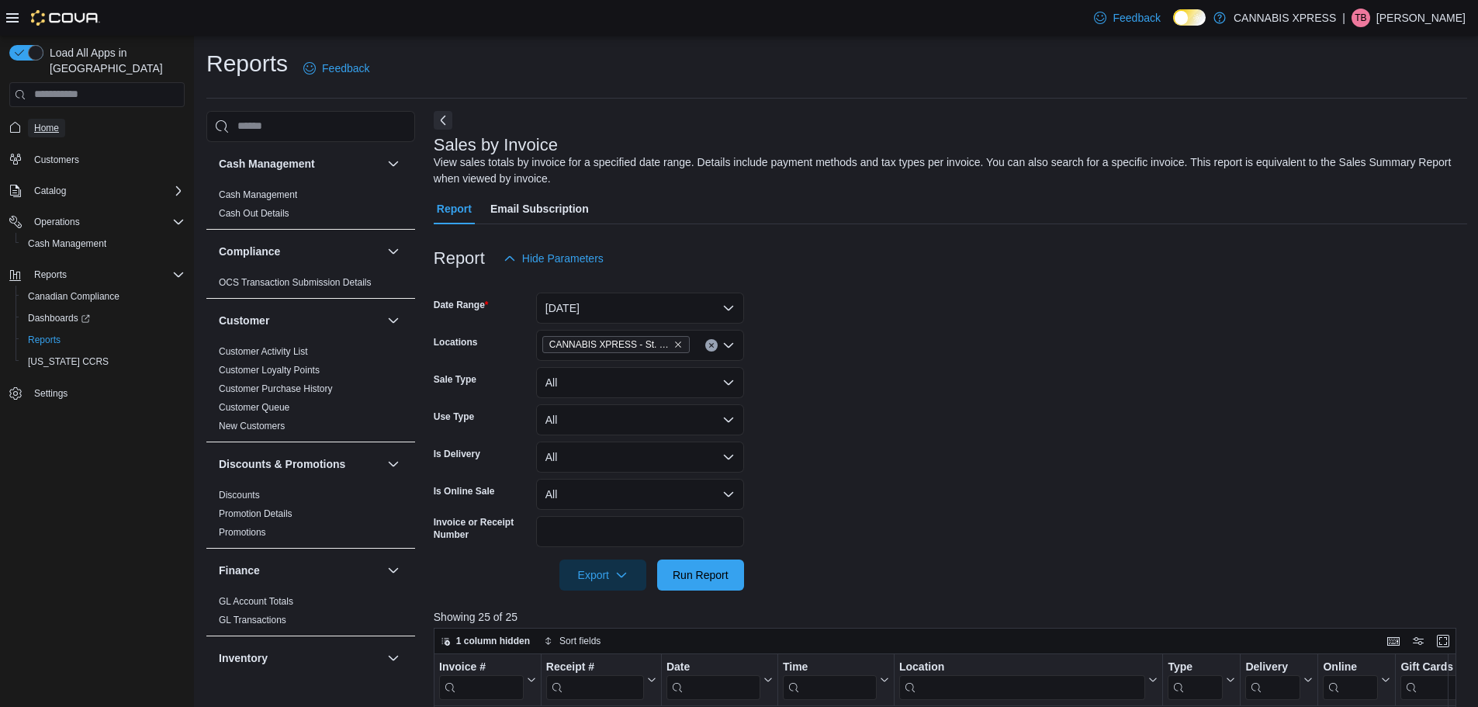
click at [46, 122] on span "Home" at bounding box center [46, 128] width 25 height 12
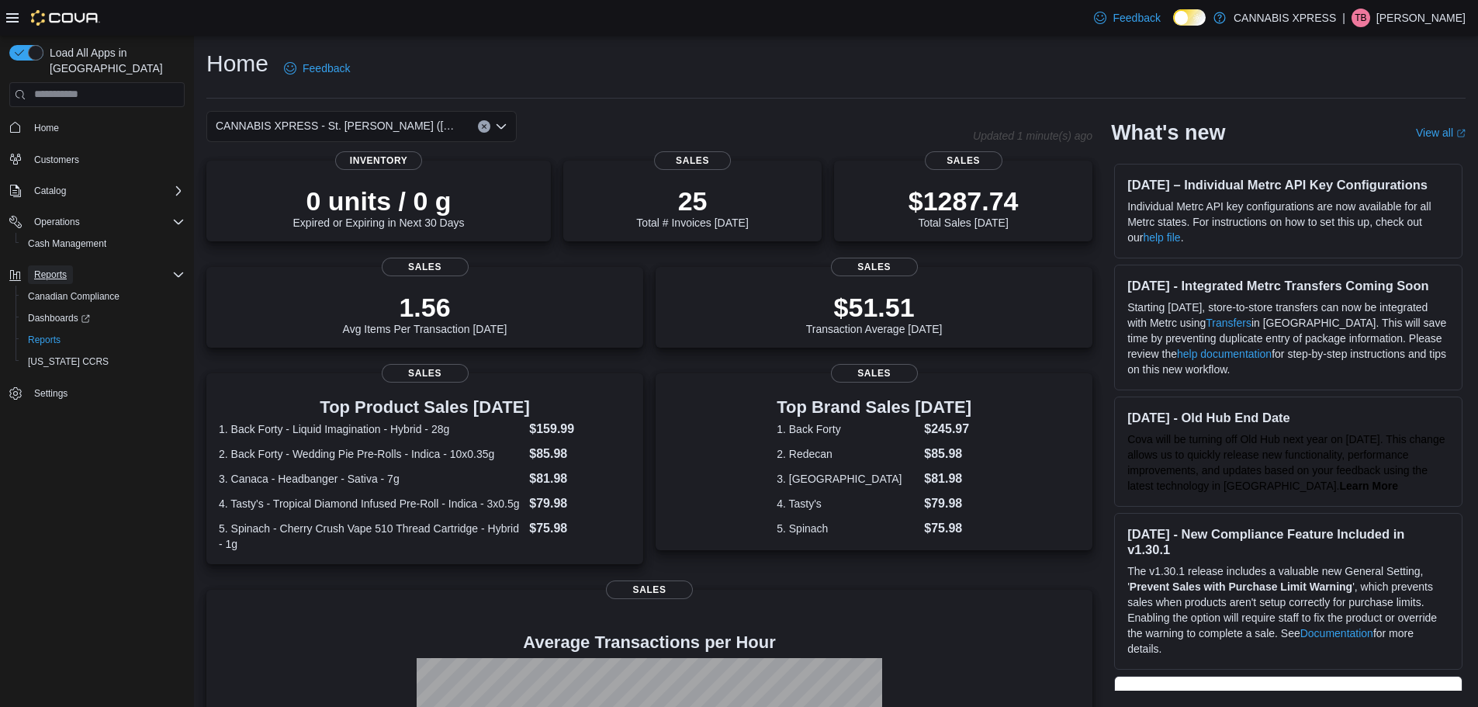
click at [60, 266] on span "Reports" at bounding box center [50, 274] width 33 height 19
click at [54, 269] on span "Reports" at bounding box center [50, 275] width 33 height 12
click at [54, 334] on span "Reports" at bounding box center [44, 340] width 33 height 12
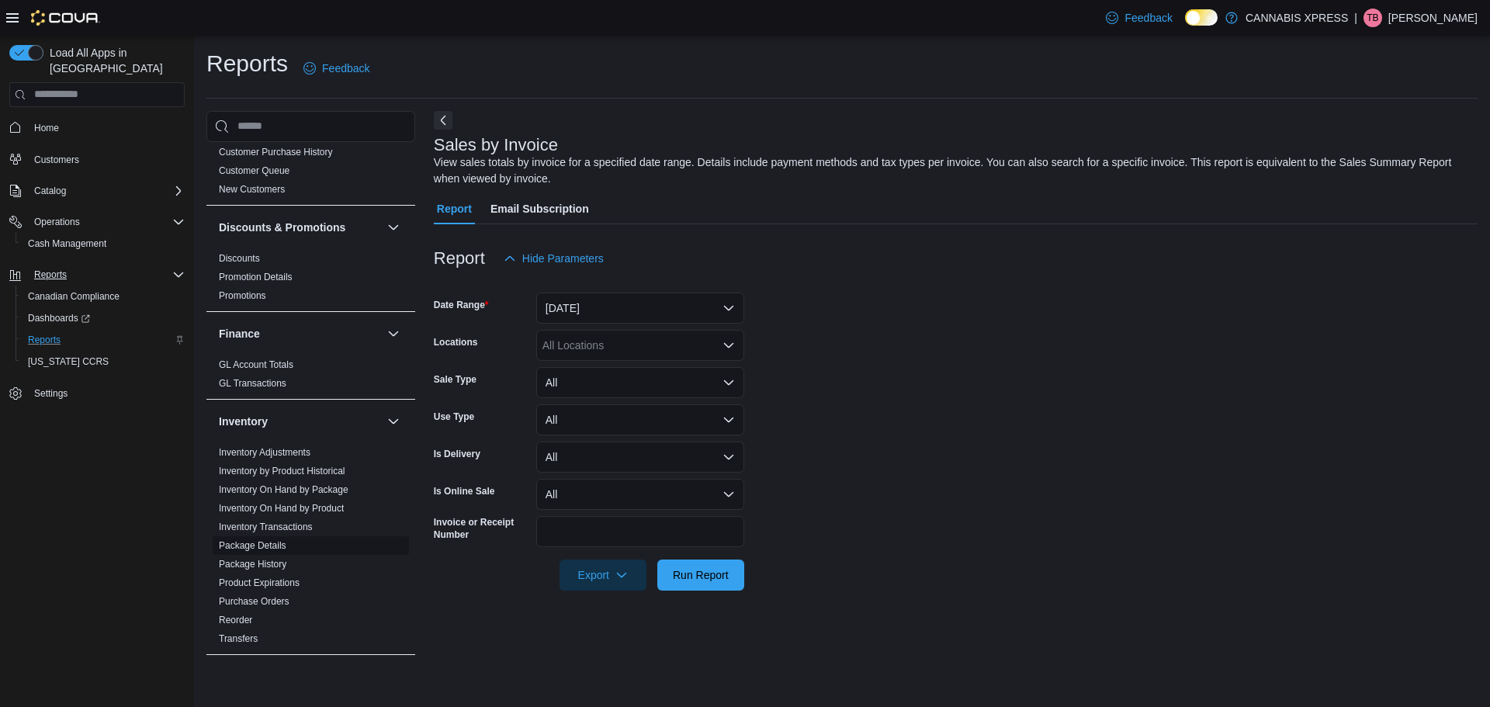
scroll to position [310, 0]
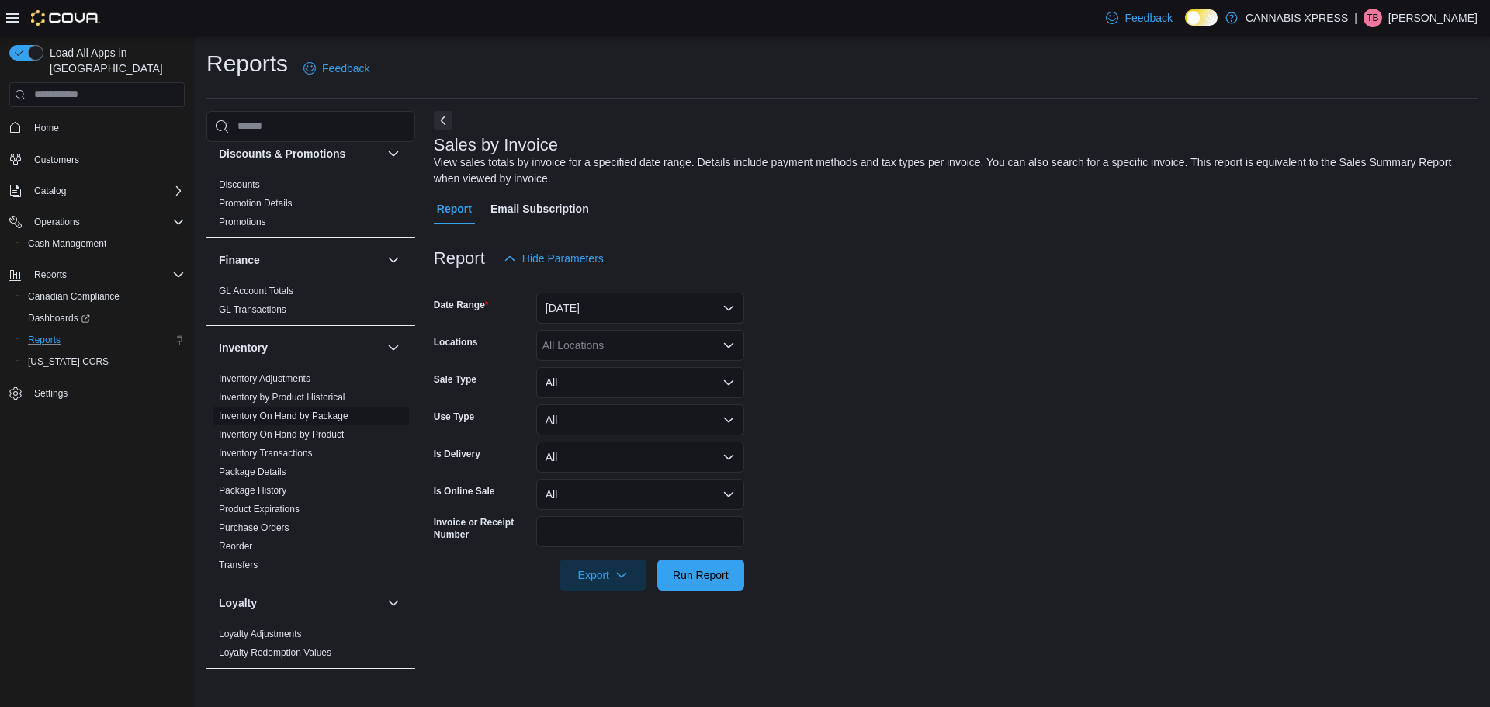
click at [326, 419] on link "Inventory On Hand by Package" at bounding box center [284, 416] width 130 height 11
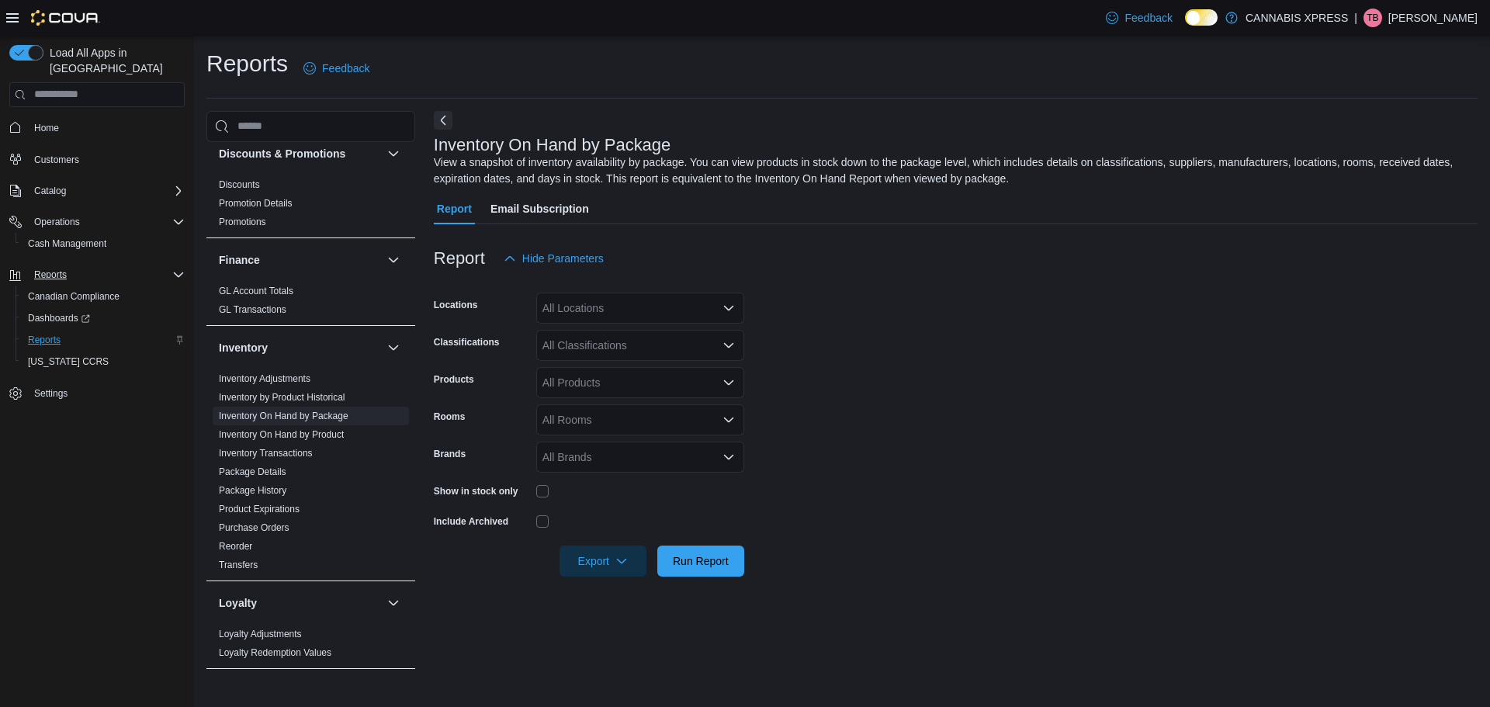
click at [719, 316] on div "All Locations" at bounding box center [640, 308] width 208 height 31
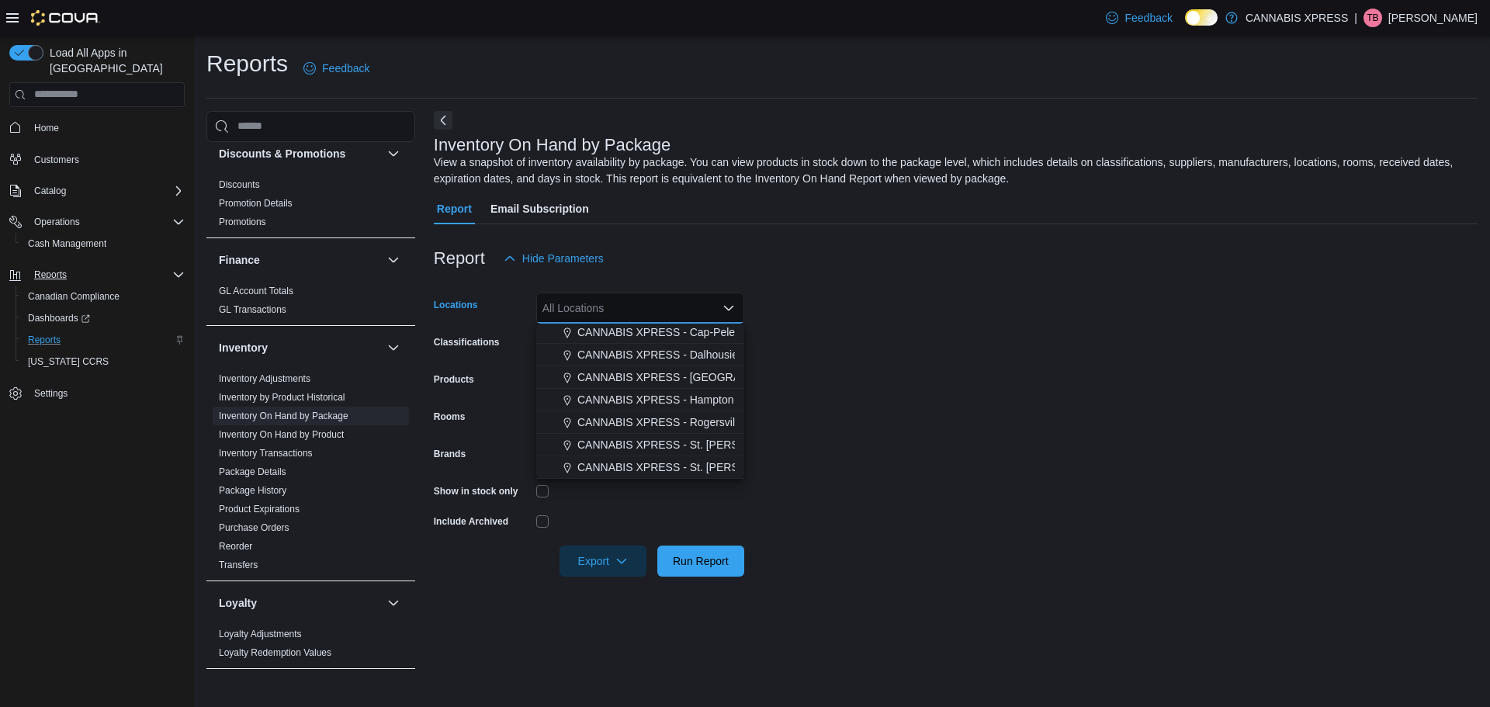
click at [686, 468] on span "CANNABIS XPRESS - St. [PERSON_NAME] ([GEOGRAPHIC_DATA])" at bounding box center [747, 467] width 341 height 16
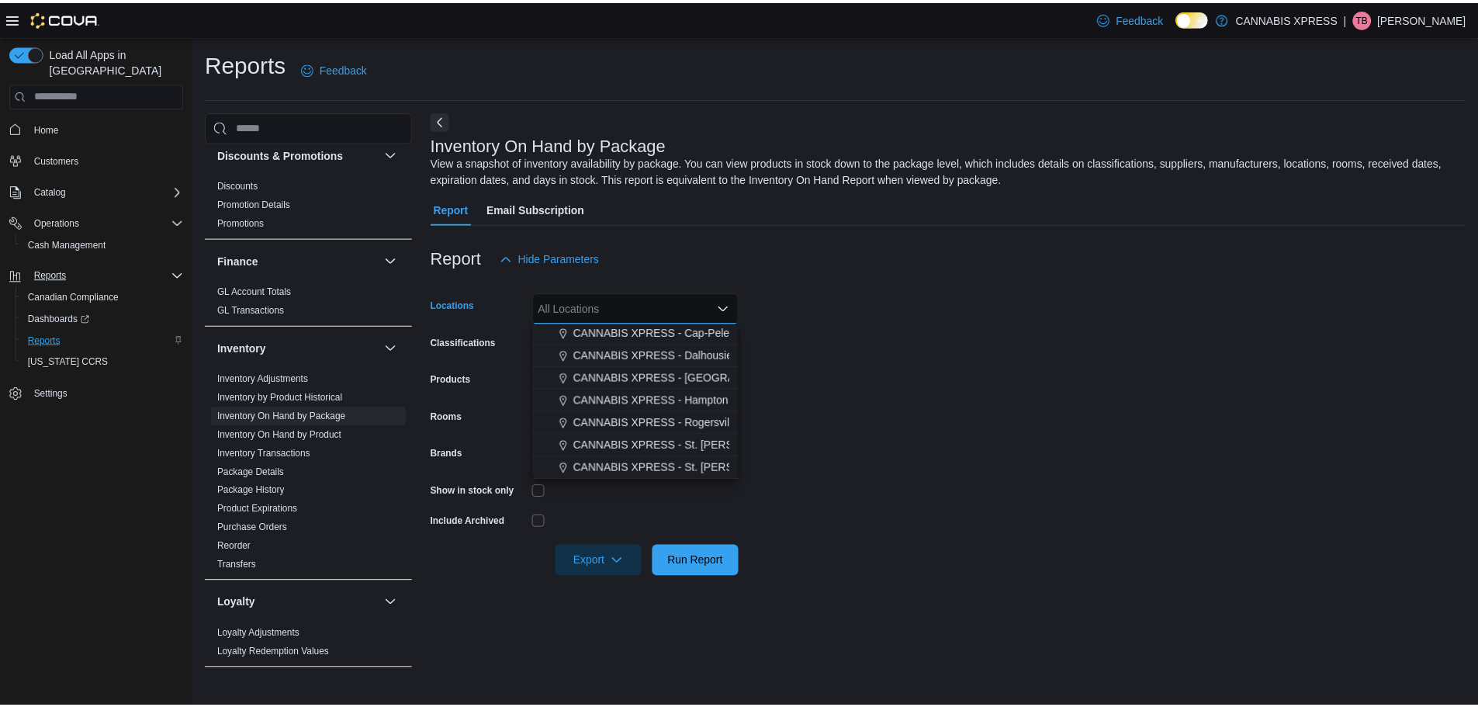
scroll to position [362, 0]
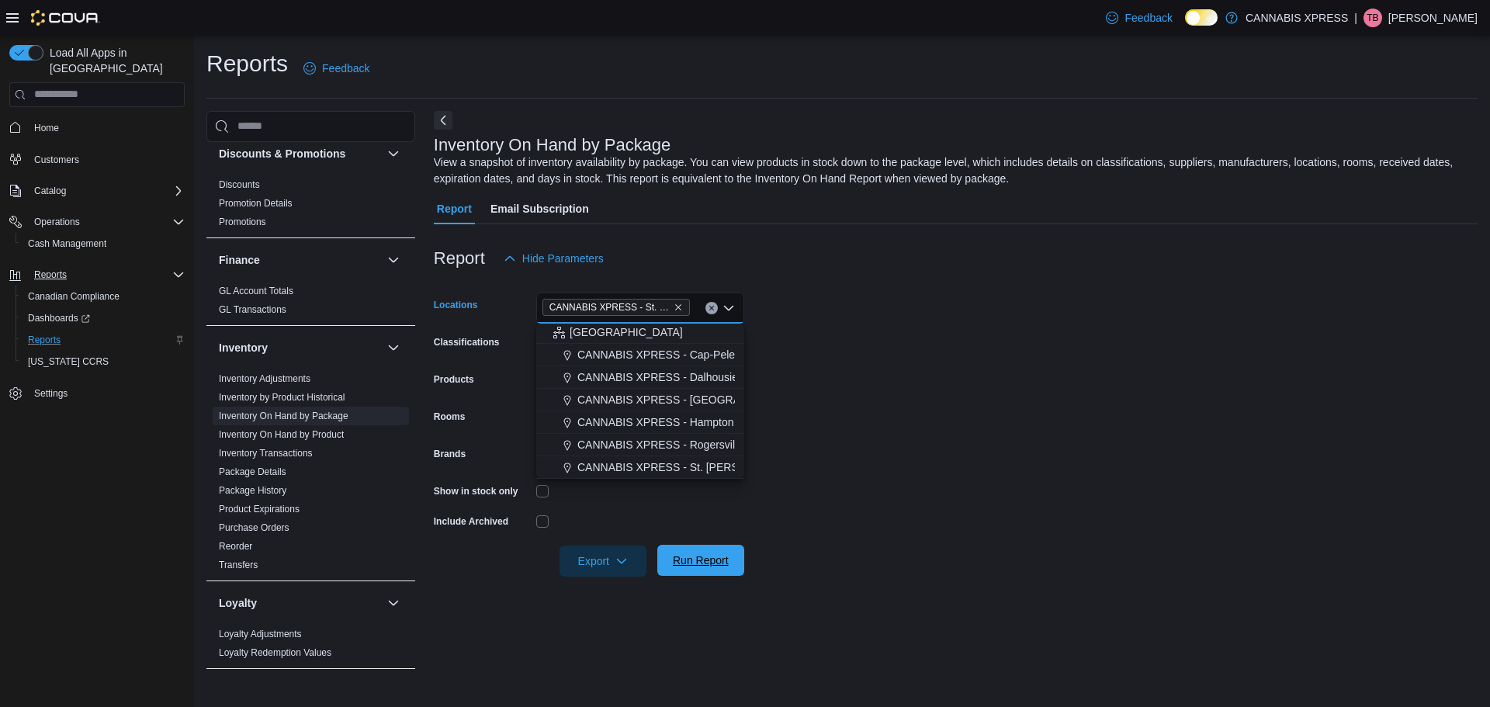
click at [716, 555] on span "Run Report" at bounding box center [701, 561] width 56 height 16
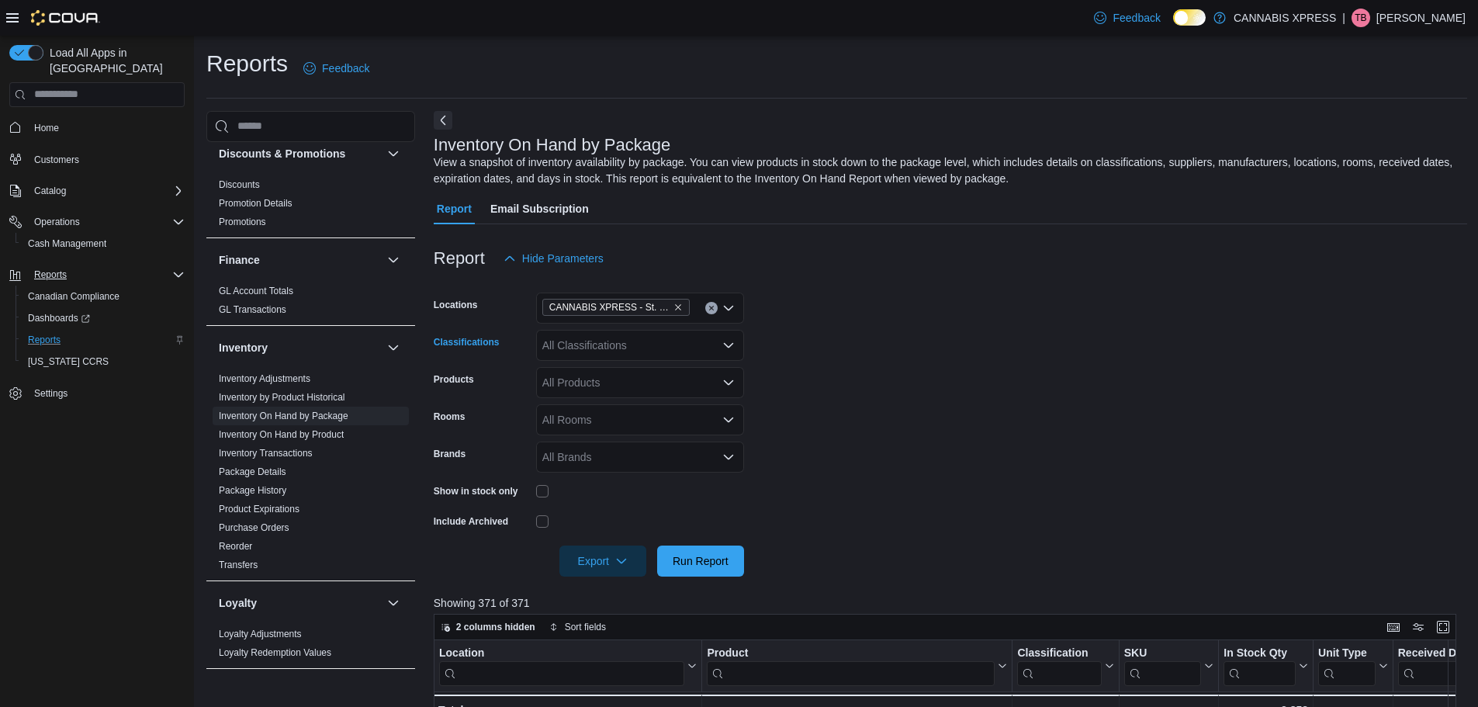
click at [709, 352] on div "All Classifications" at bounding box center [640, 345] width 208 height 31
click at [647, 397] on div "Flower" at bounding box center [640, 394] width 189 height 16
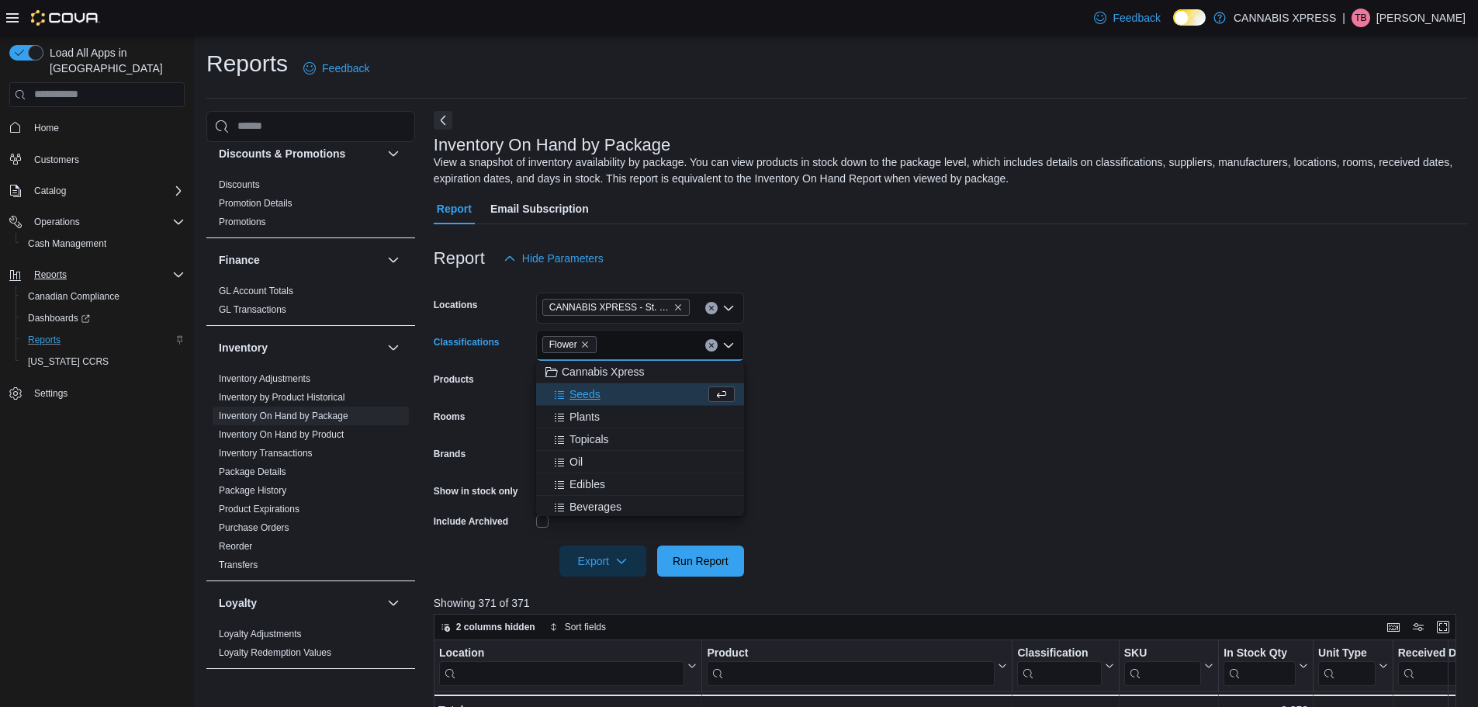
click at [647, 397] on div "Seeds" at bounding box center [626, 394] width 160 height 16
click at [647, 397] on div "Plants" at bounding box center [626, 394] width 160 height 16
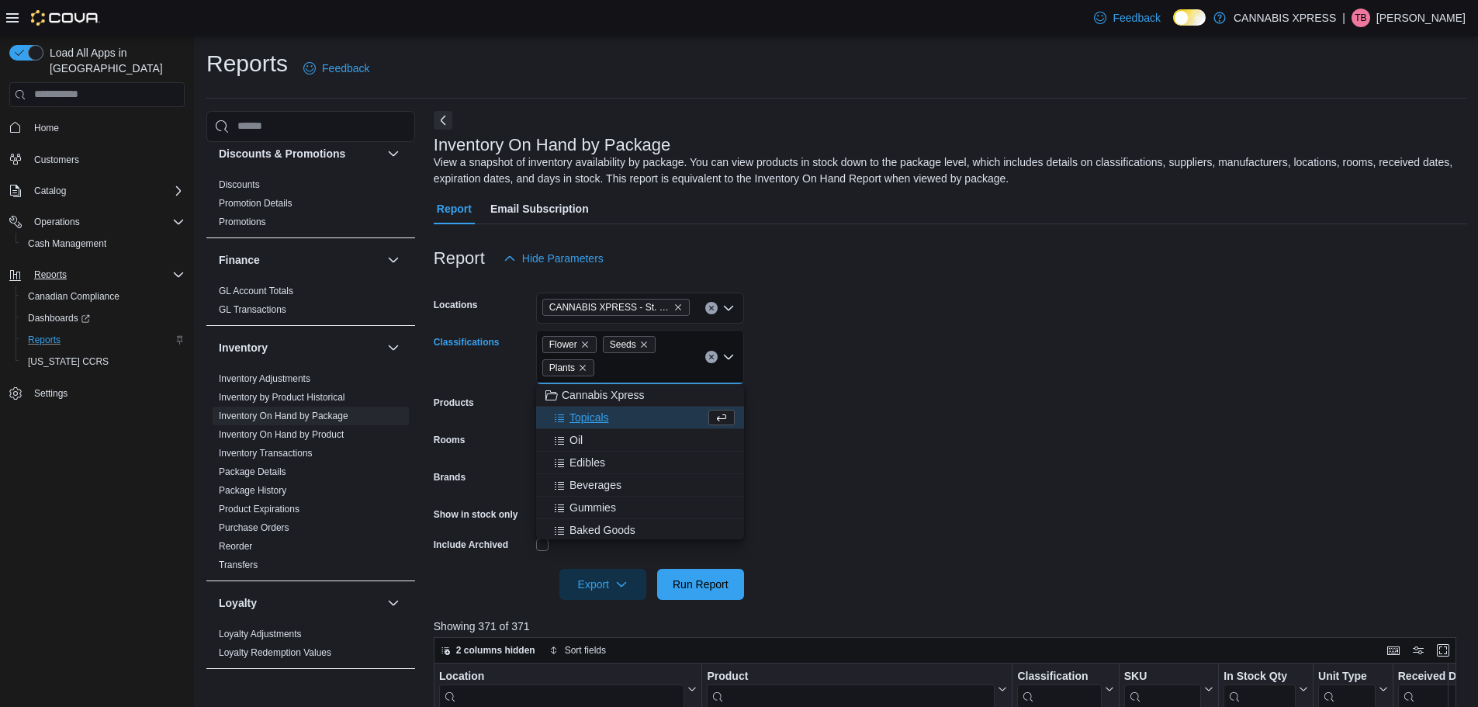
click at [635, 417] on div "Topicals" at bounding box center [626, 418] width 160 height 16
click at [622, 416] on div "Oil" at bounding box center [626, 418] width 160 height 16
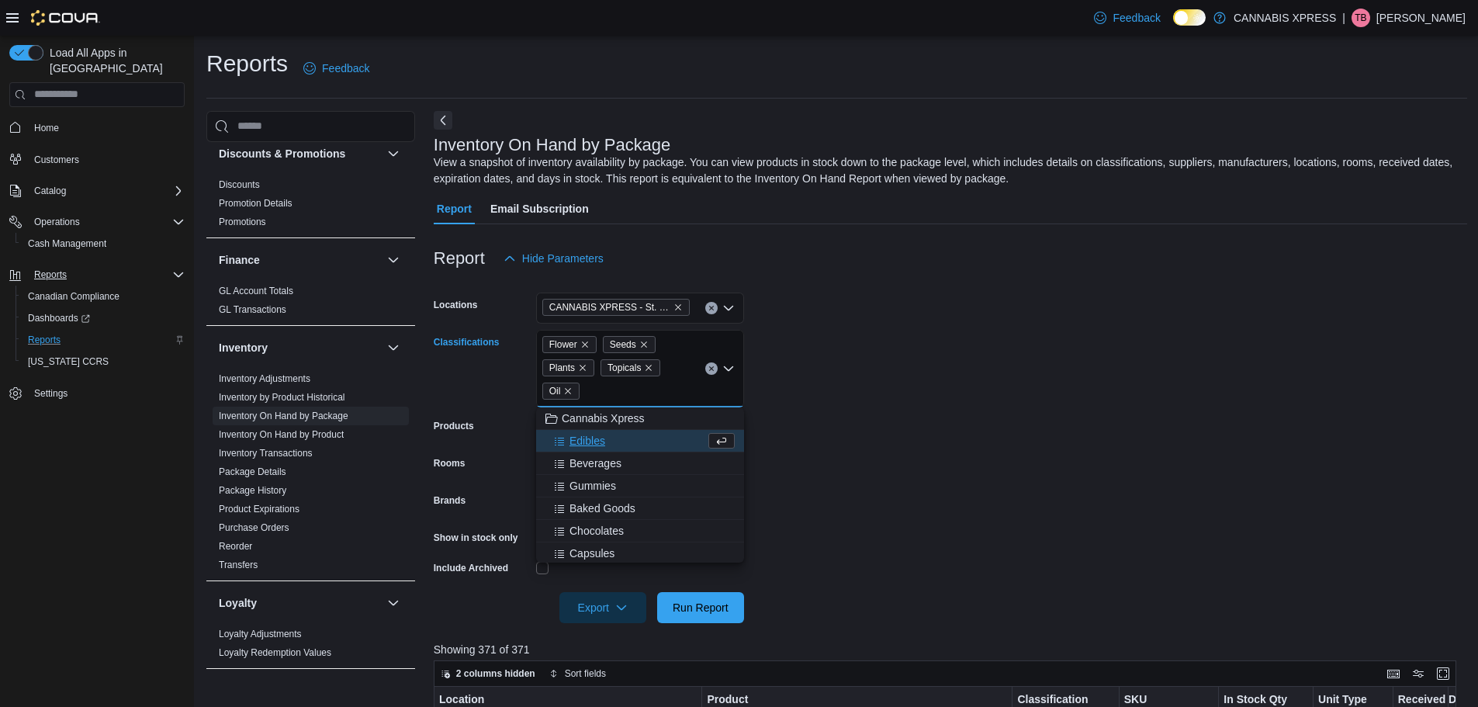
click at [621, 438] on div "Edibles" at bounding box center [626, 441] width 160 height 16
click at [619, 441] on span "Beverages" at bounding box center [596, 441] width 52 height 16
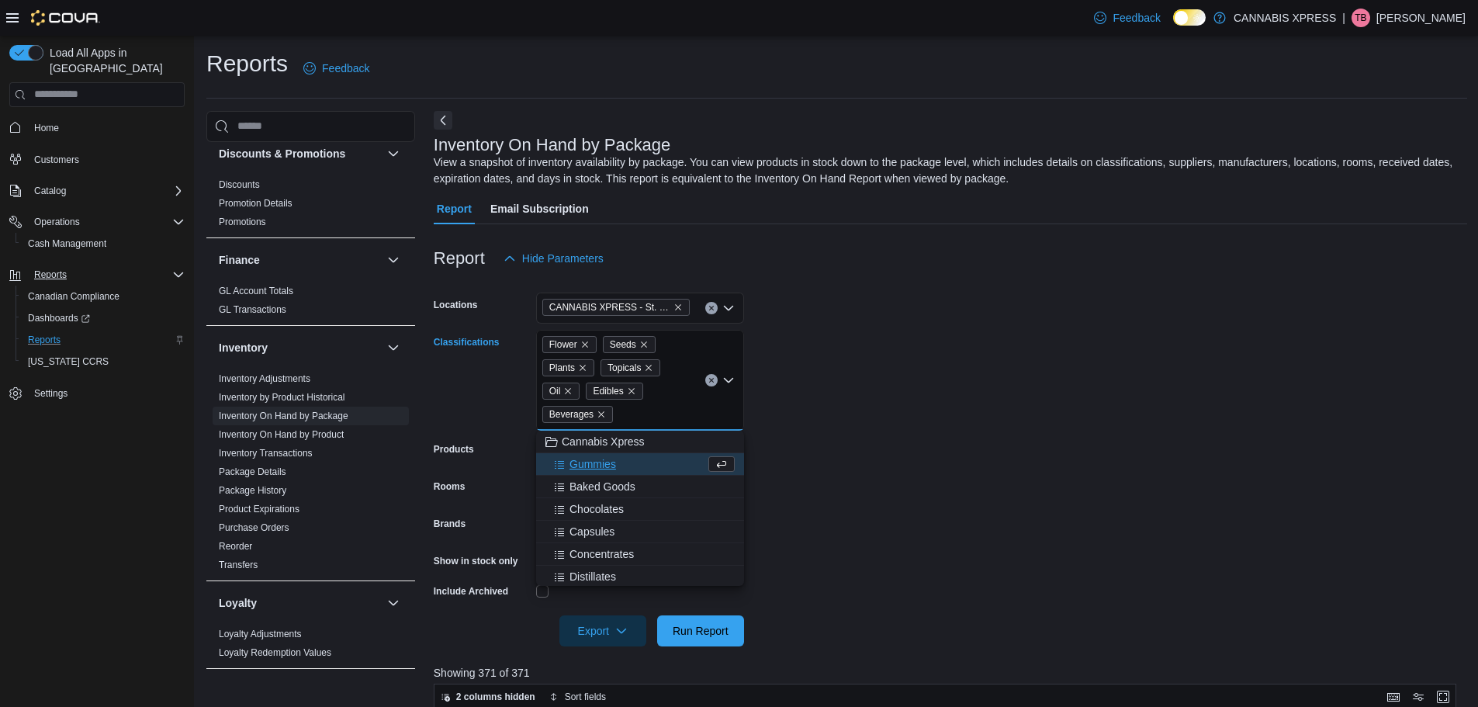
click at [620, 462] on div "Gummies" at bounding box center [626, 464] width 160 height 16
click at [618, 461] on span "Baked Goods" at bounding box center [603, 464] width 66 height 16
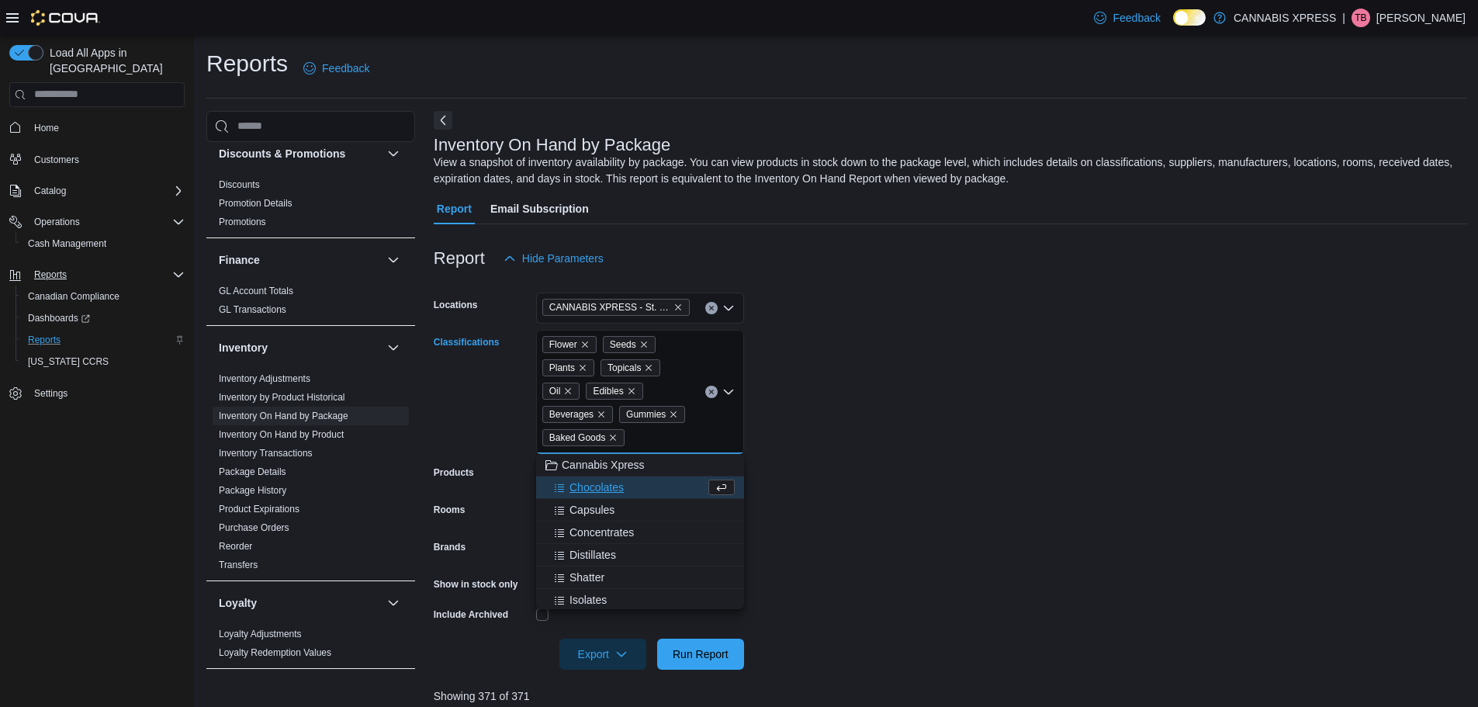
click at [624, 490] on span "Chocolates" at bounding box center [597, 488] width 54 height 16
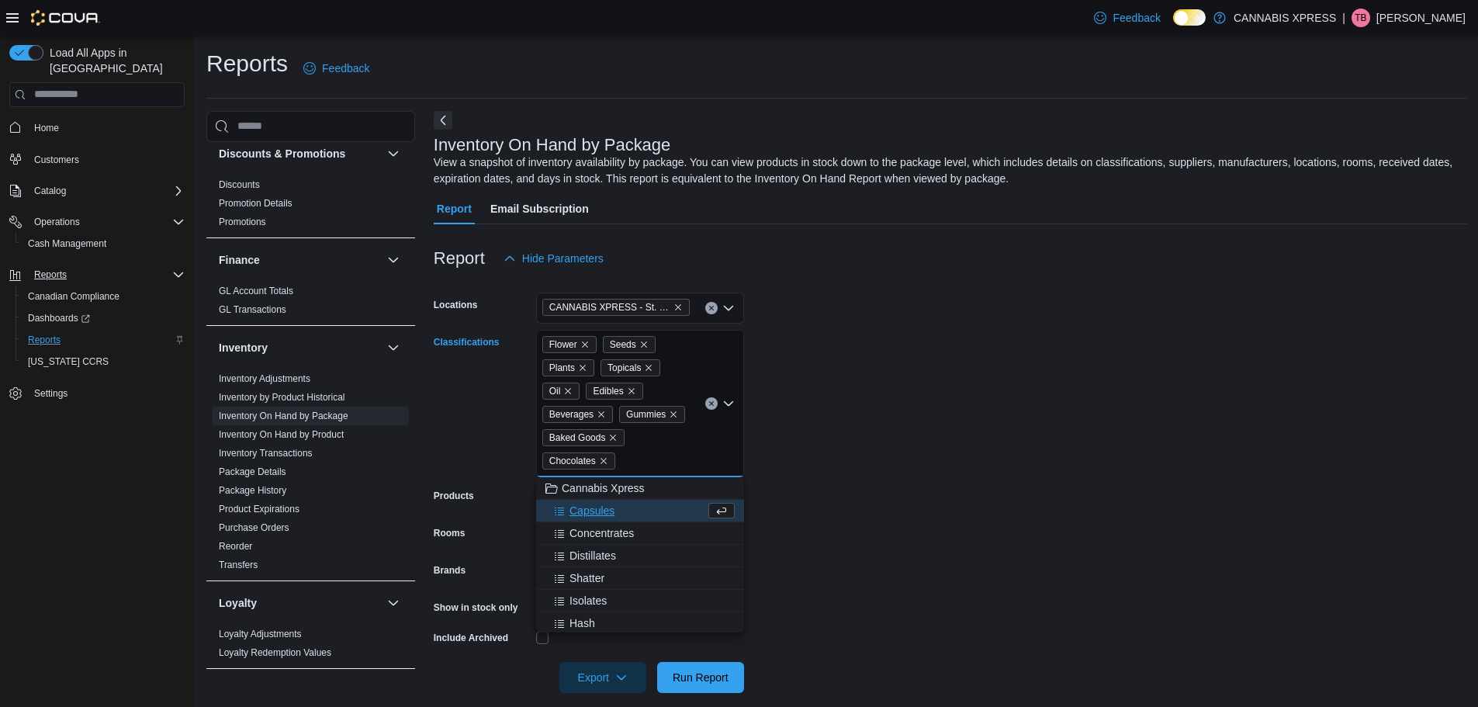
click at [622, 504] on button "Capsules" at bounding box center [640, 511] width 208 height 23
click at [619, 508] on span "Concentrates" at bounding box center [602, 511] width 64 height 16
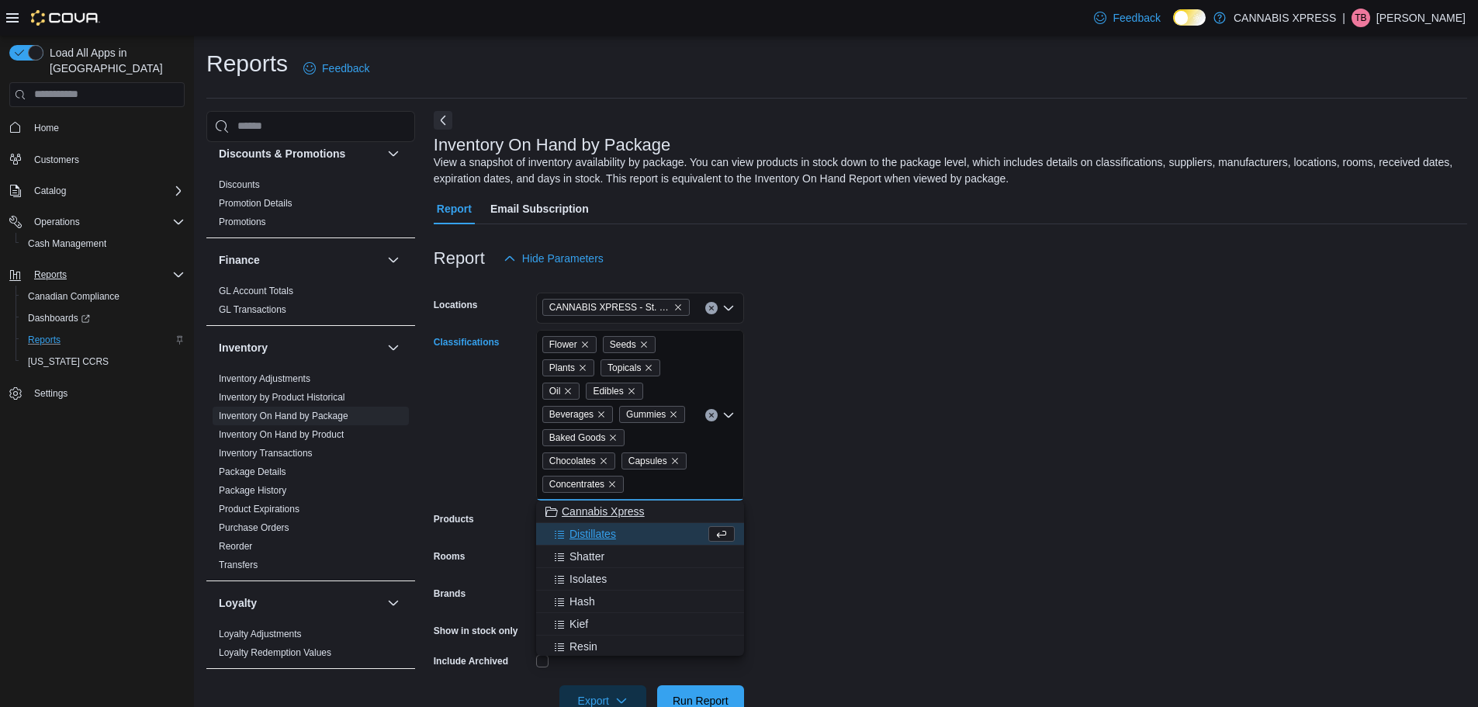
click at [625, 529] on div "Distillates" at bounding box center [626, 534] width 160 height 16
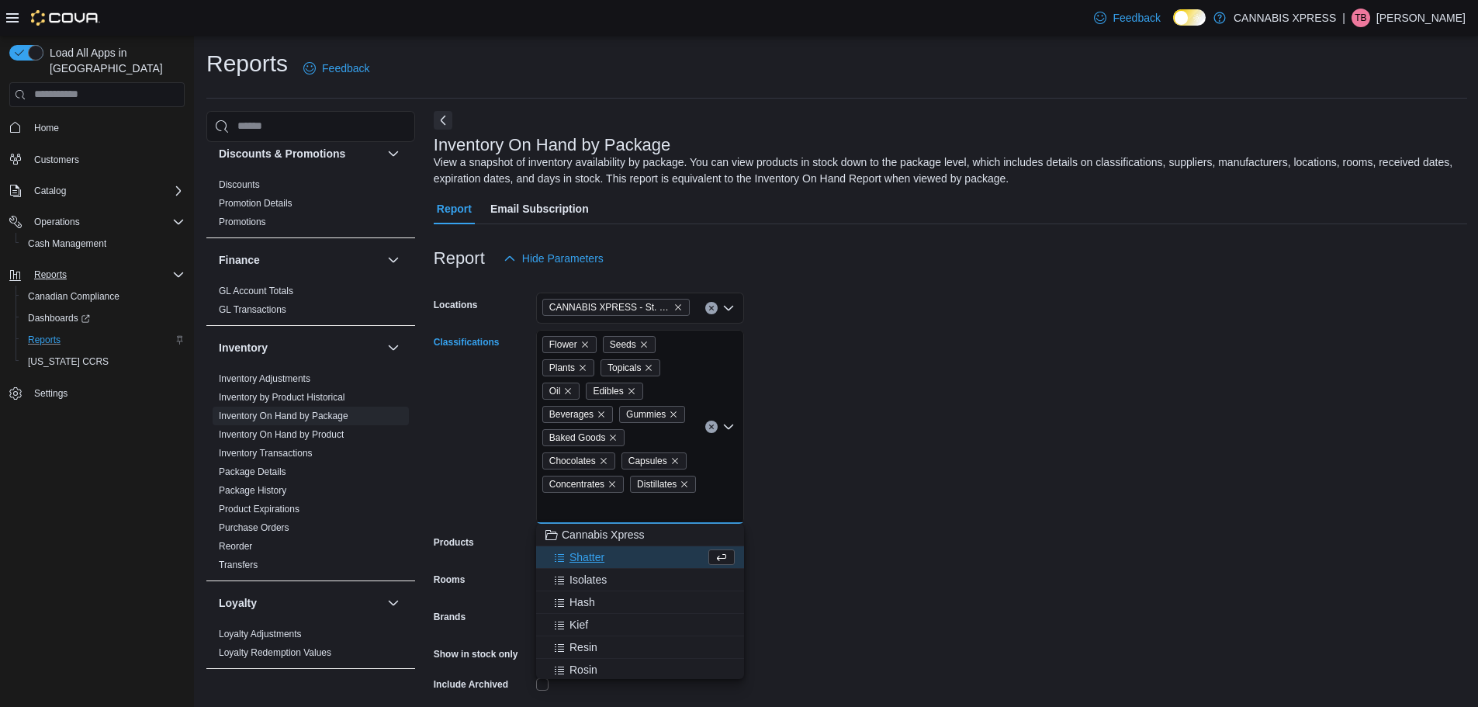
click at [617, 549] on div "Shatter" at bounding box center [626, 557] width 160 height 16
click at [601, 563] on span "Isolates" at bounding box center [588, 557] width 37 height 16
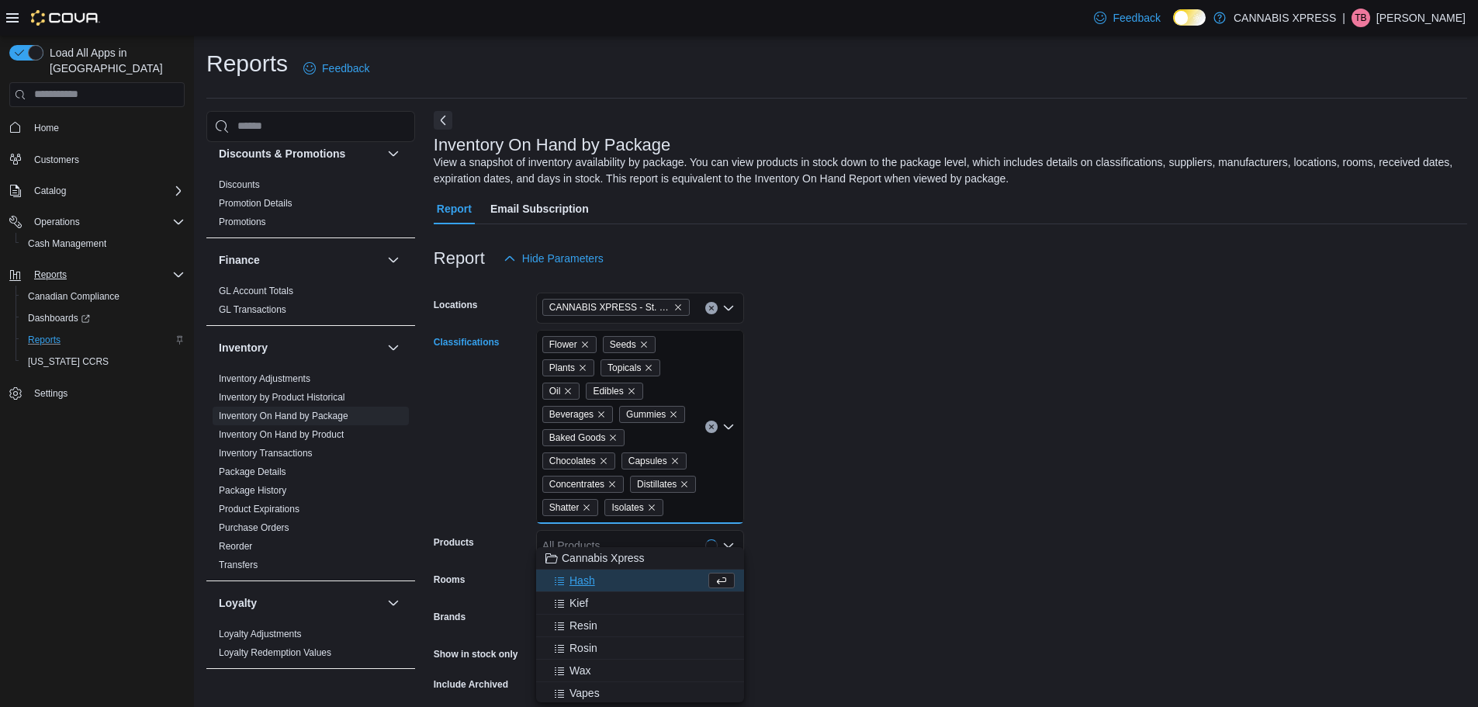
click at [601, 580] on div "Hash" at bounding box center [626, 581] width 160 height 16
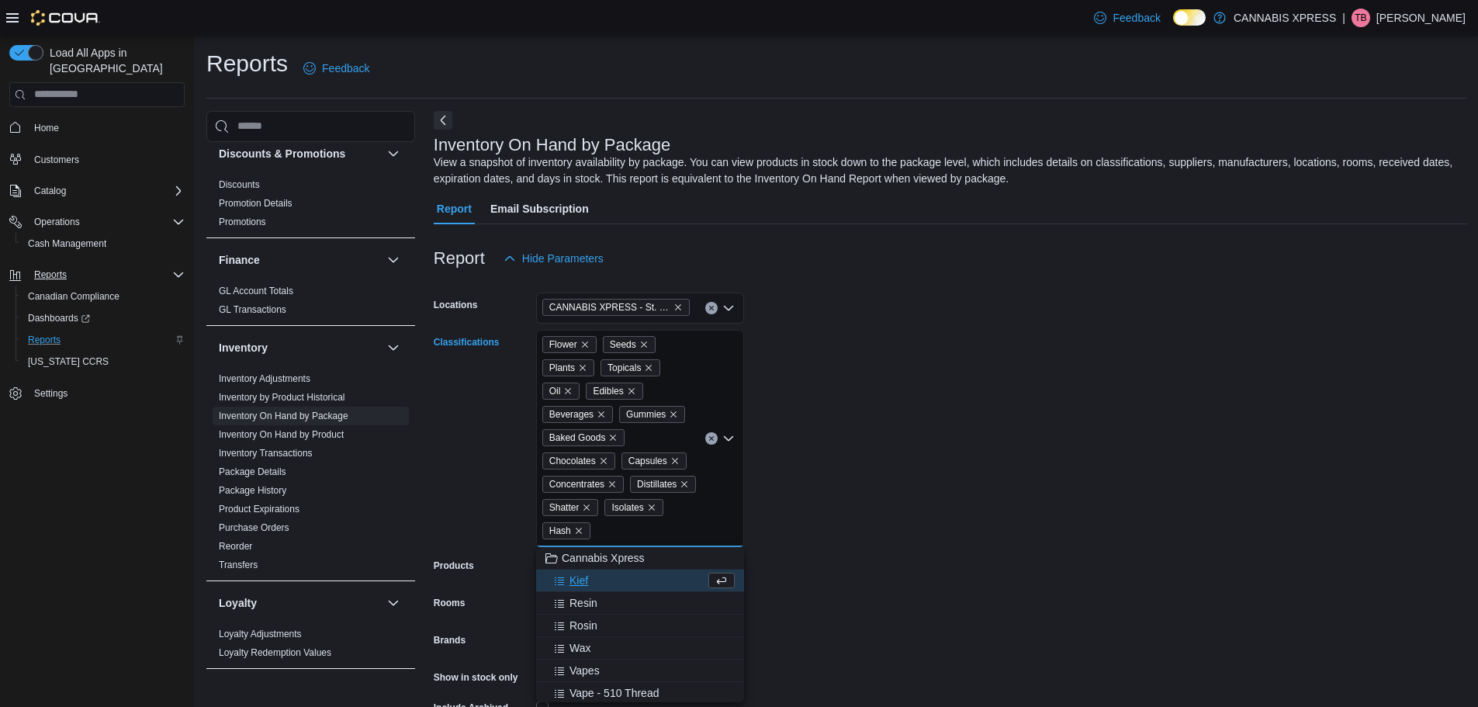
click at [596, 584] on div "Kief" at bounding box center [626, 581] width 160 height 16
click at [596, 584] on span "Cannabis Xpress" at bounding box center [603, 582] width 83 height 16
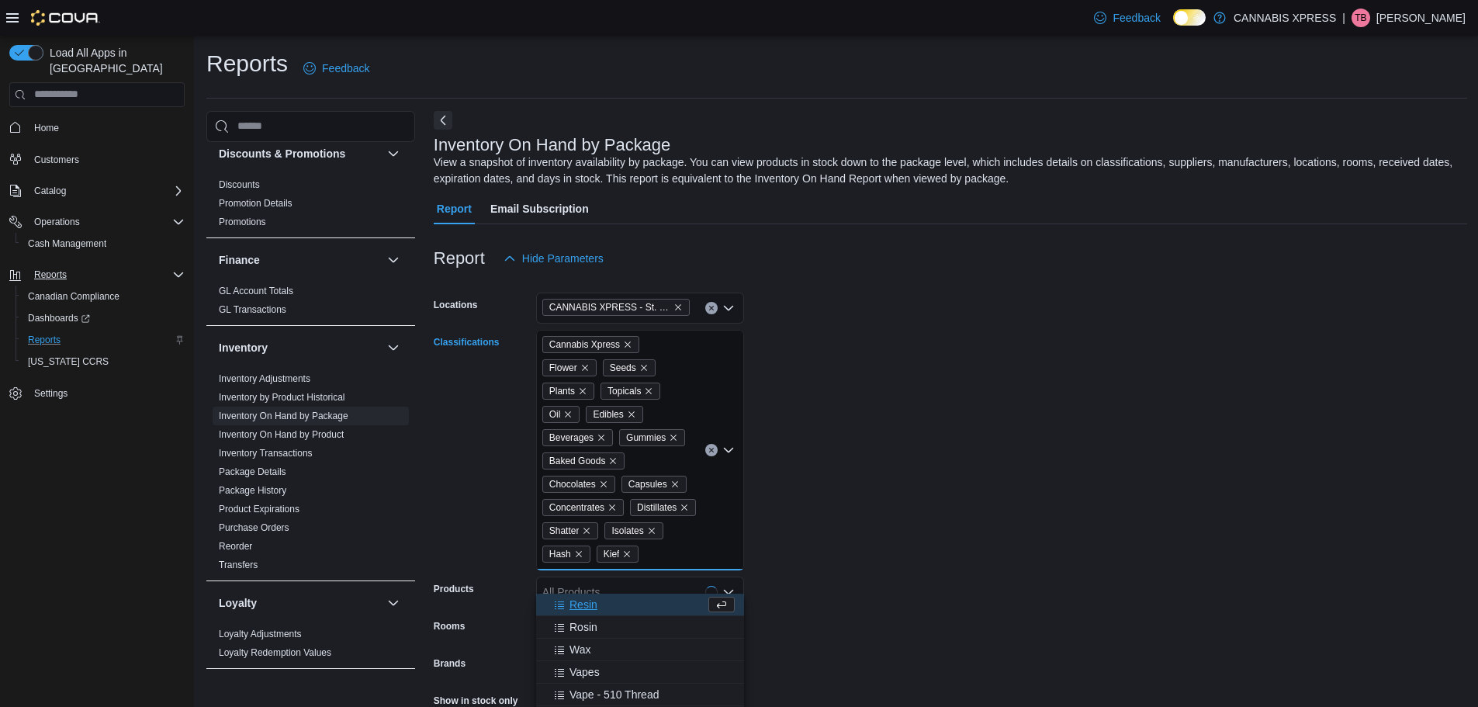
click at [601, 603] on div "Resin" at bounding box center [626, 605] width 160 height 16
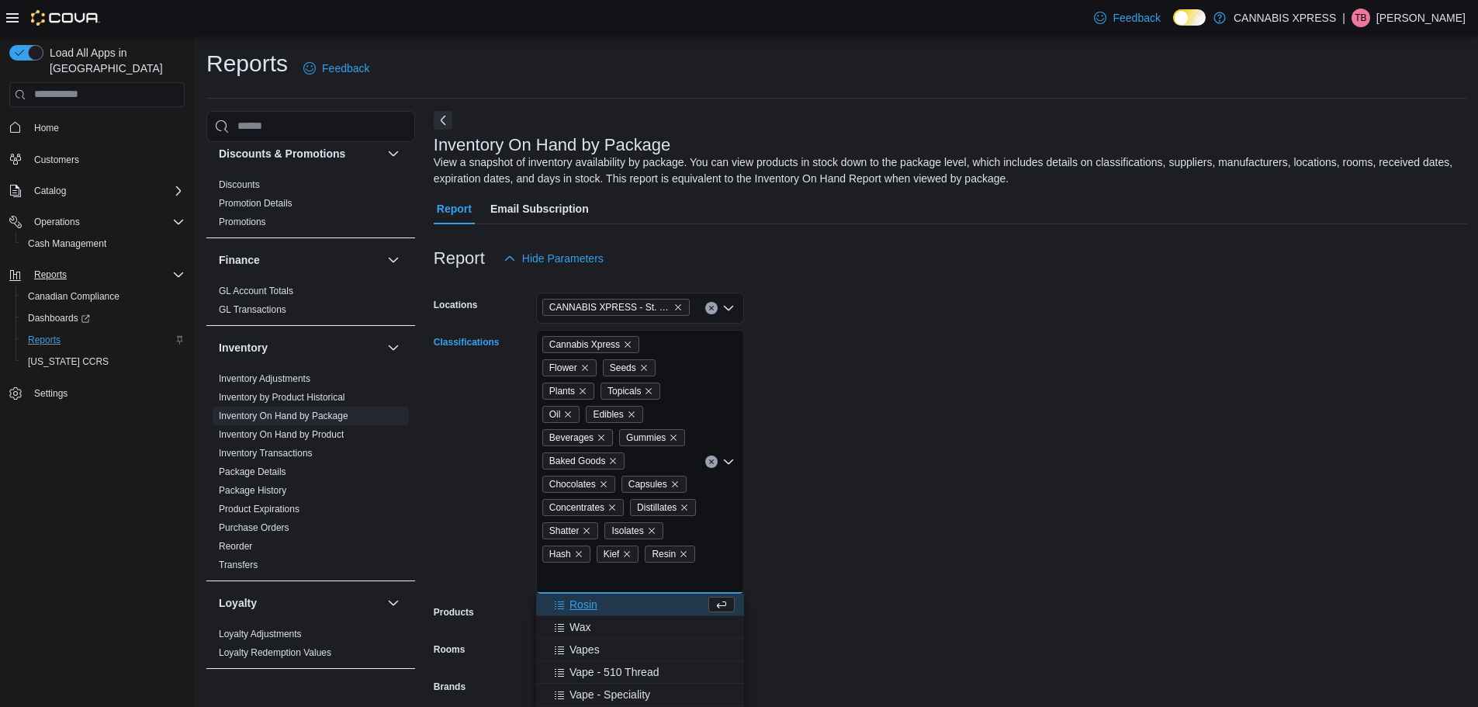
click at [601, 605] on div "Rosin" at bounding box center [626, 605] width 160 height 16
click at [602, 629] on div "Wax" at bounding box center [626, 628] width 160 height 16
click at [594, 629] on span "Vapes" at bounding box center [585, 628] width 30 height 16
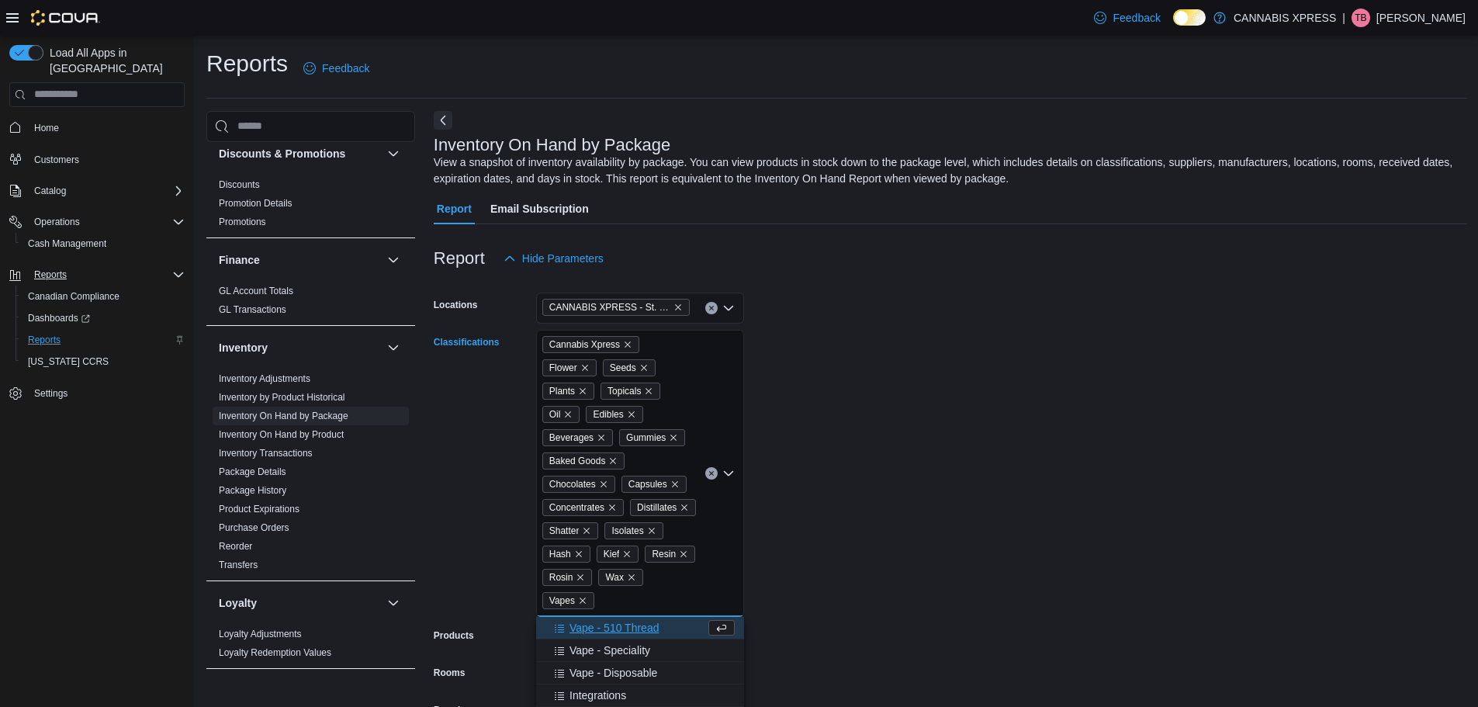
click at [606, 627] on span "Vape - 510 Thread" at bounding box center [614, 628] width 89 height 16
click at [841, 605] on form "Locations CANNABIS XPRESS - [GEOGRAPHIC_DATA][PERSON_NAME] (Main Street) Classi…" at bounding box center [951, 565] width 1034 height 582
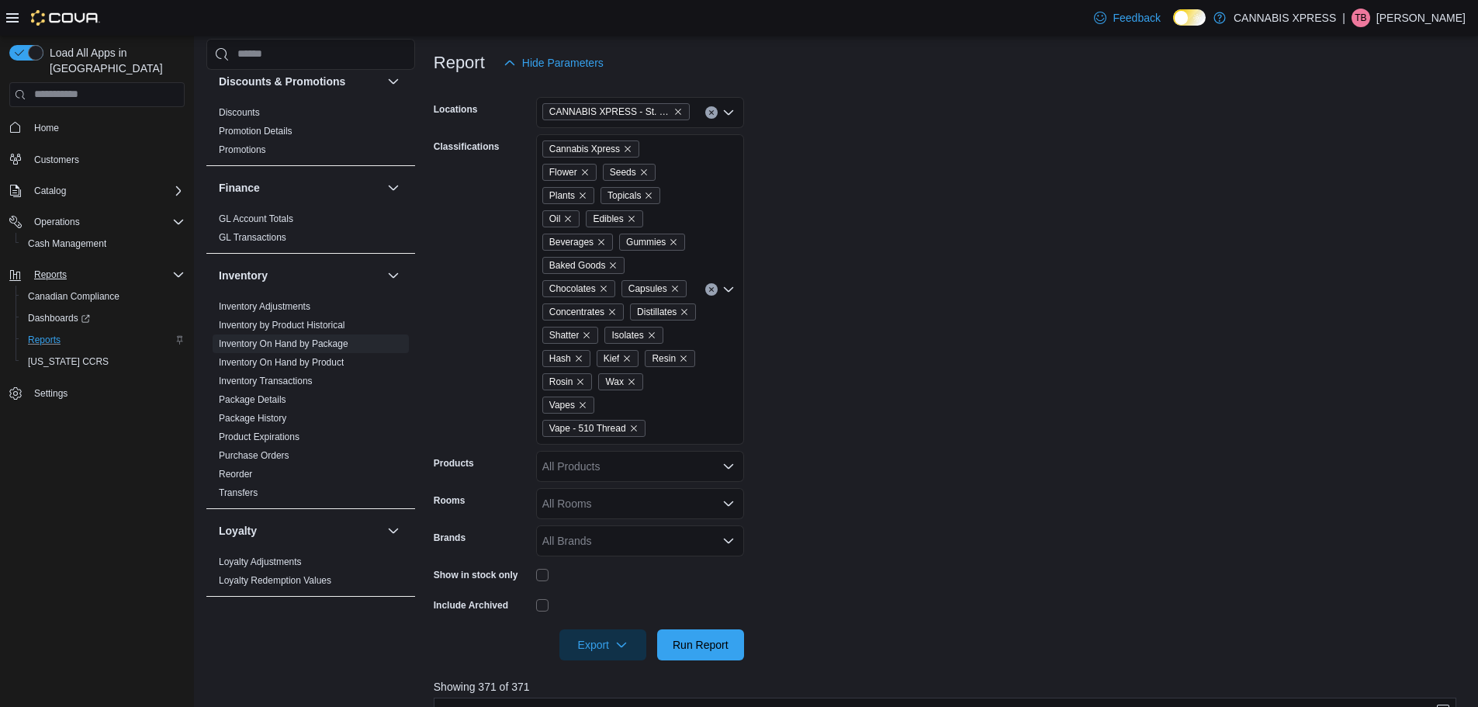
scroll to position [233, 0]
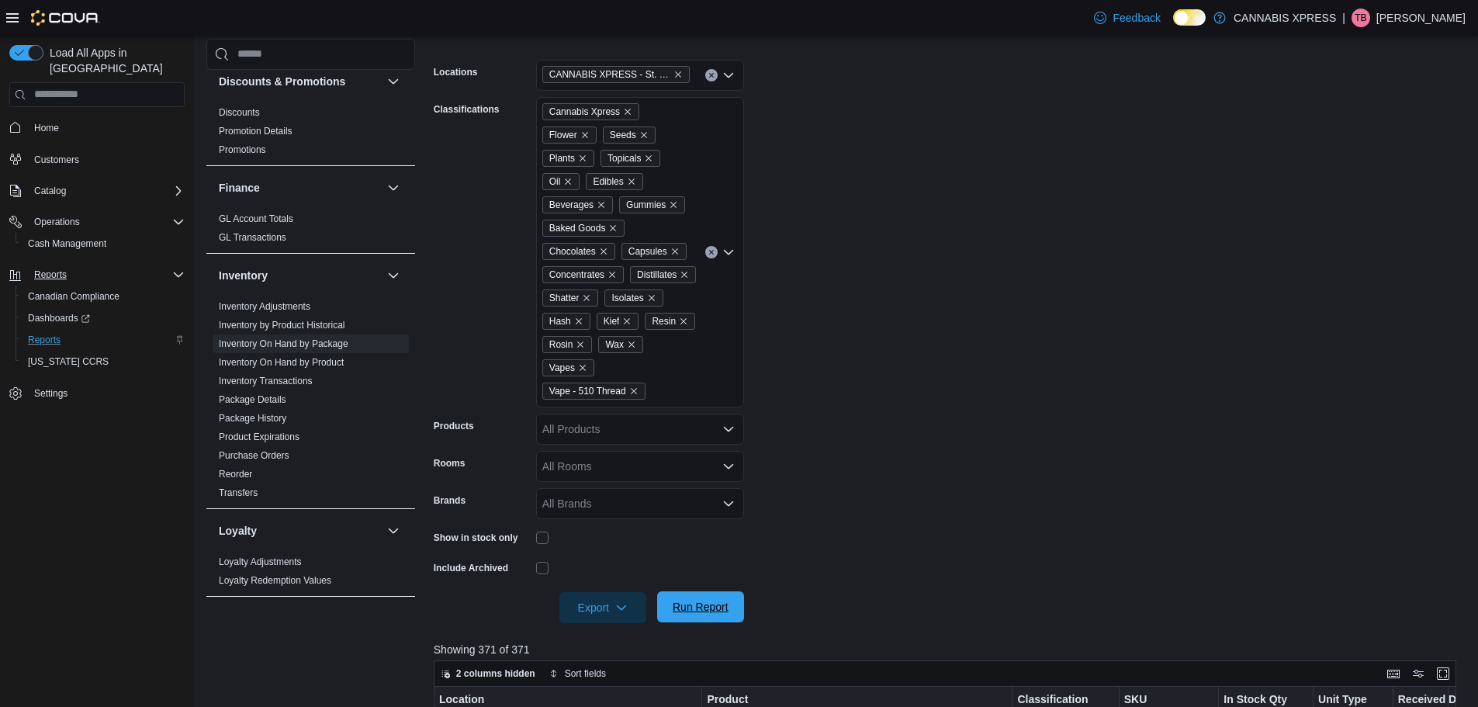
click at [726, 617] on span "Run Report" at bounding box center [701, 606] width 68 height 31
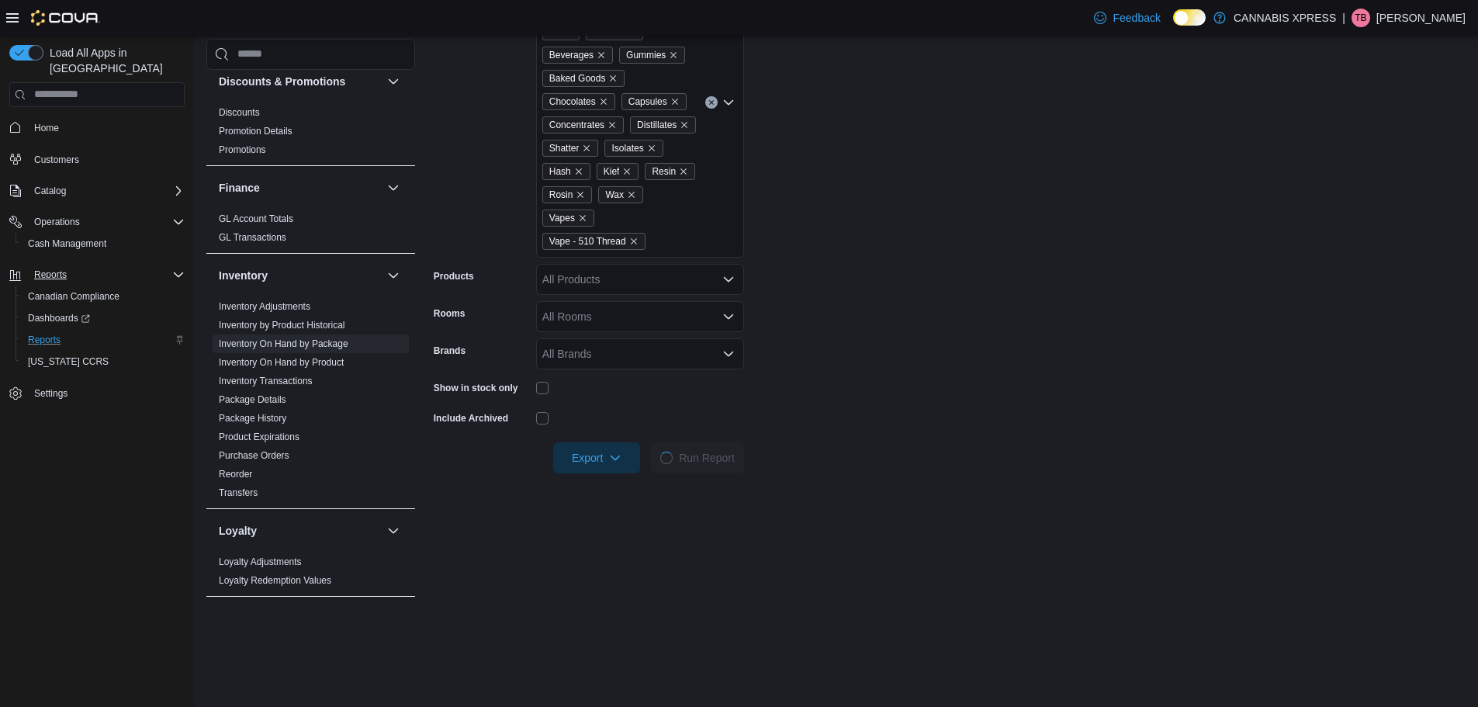
scroll to position [388, 0]
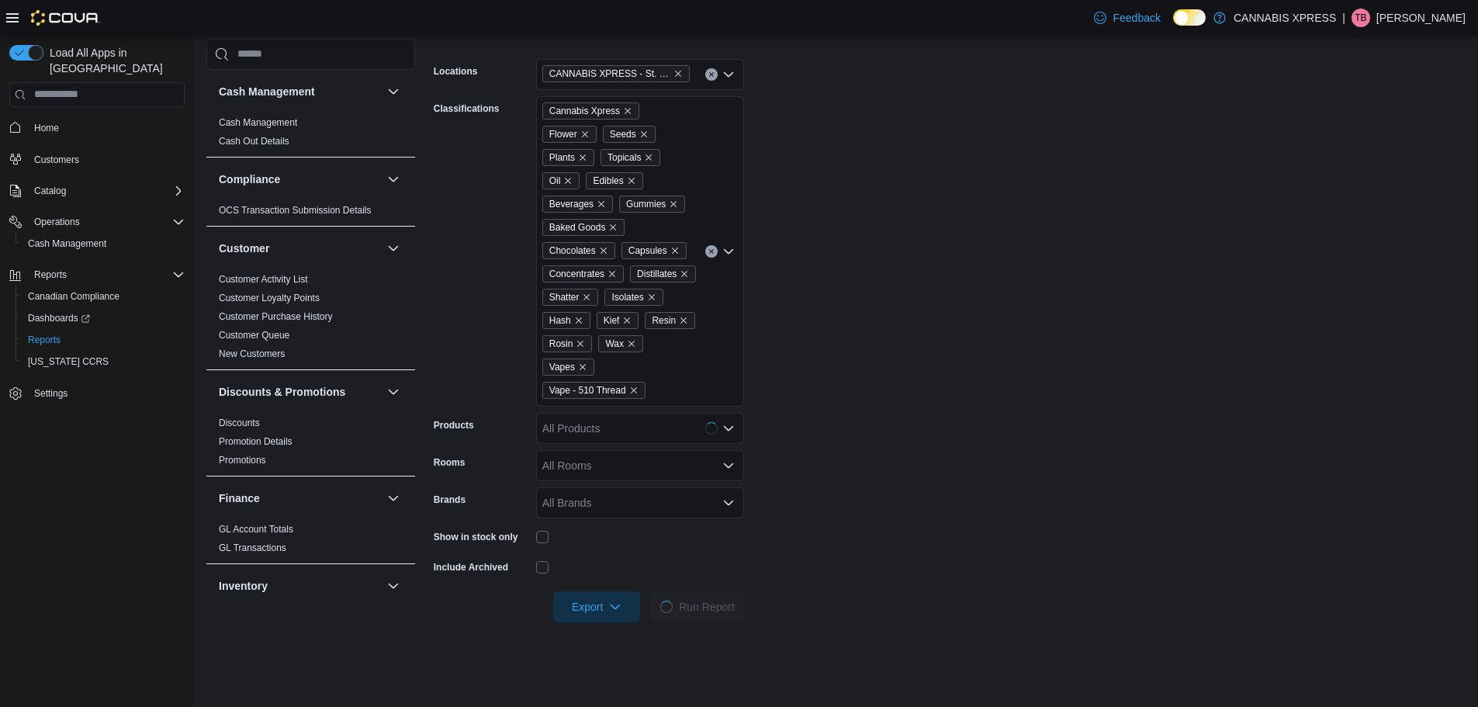
scroll to position [388, 0]
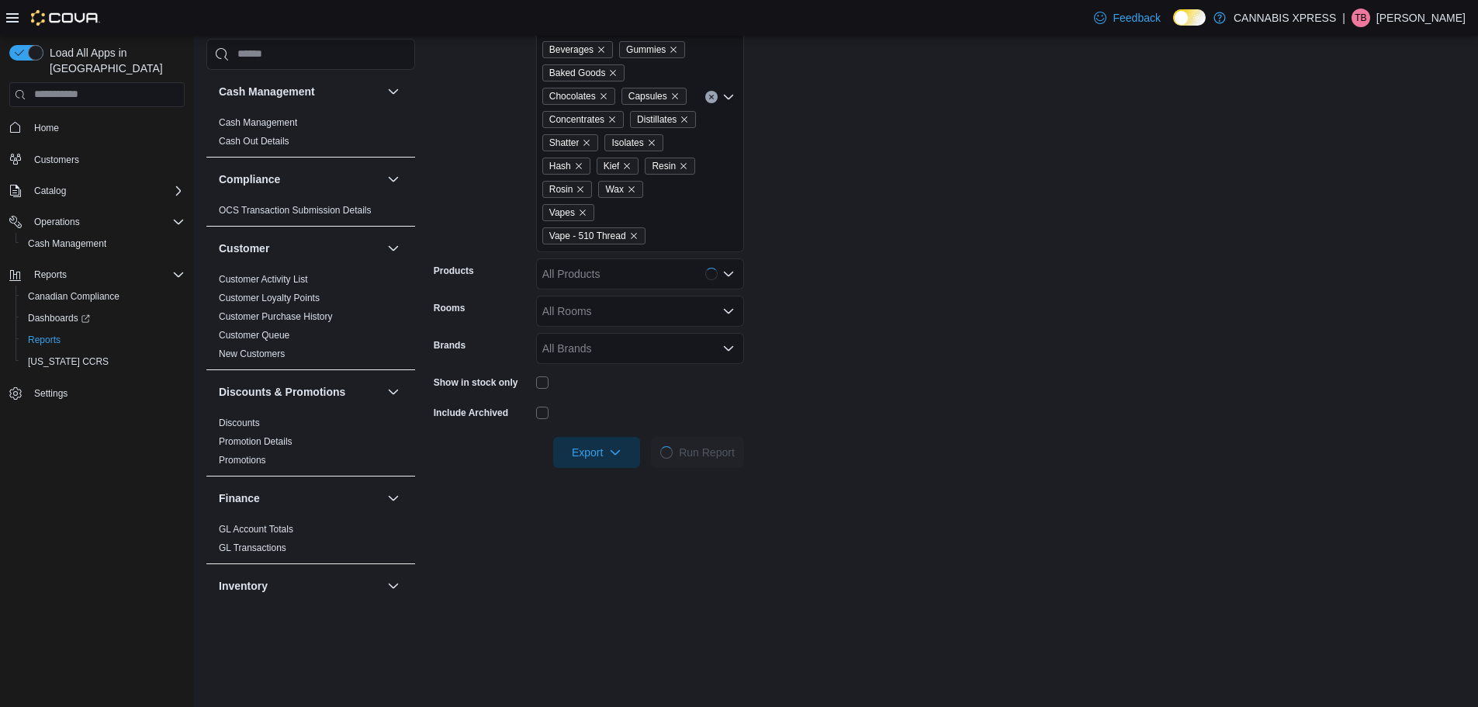
click at [729, 279] on icon "Open list of options" at bounding box center [729, 274] width 12 height 12
click at [730, 274] on icon "Close list of options" at bounding box center [728, 273] width 9 height 5
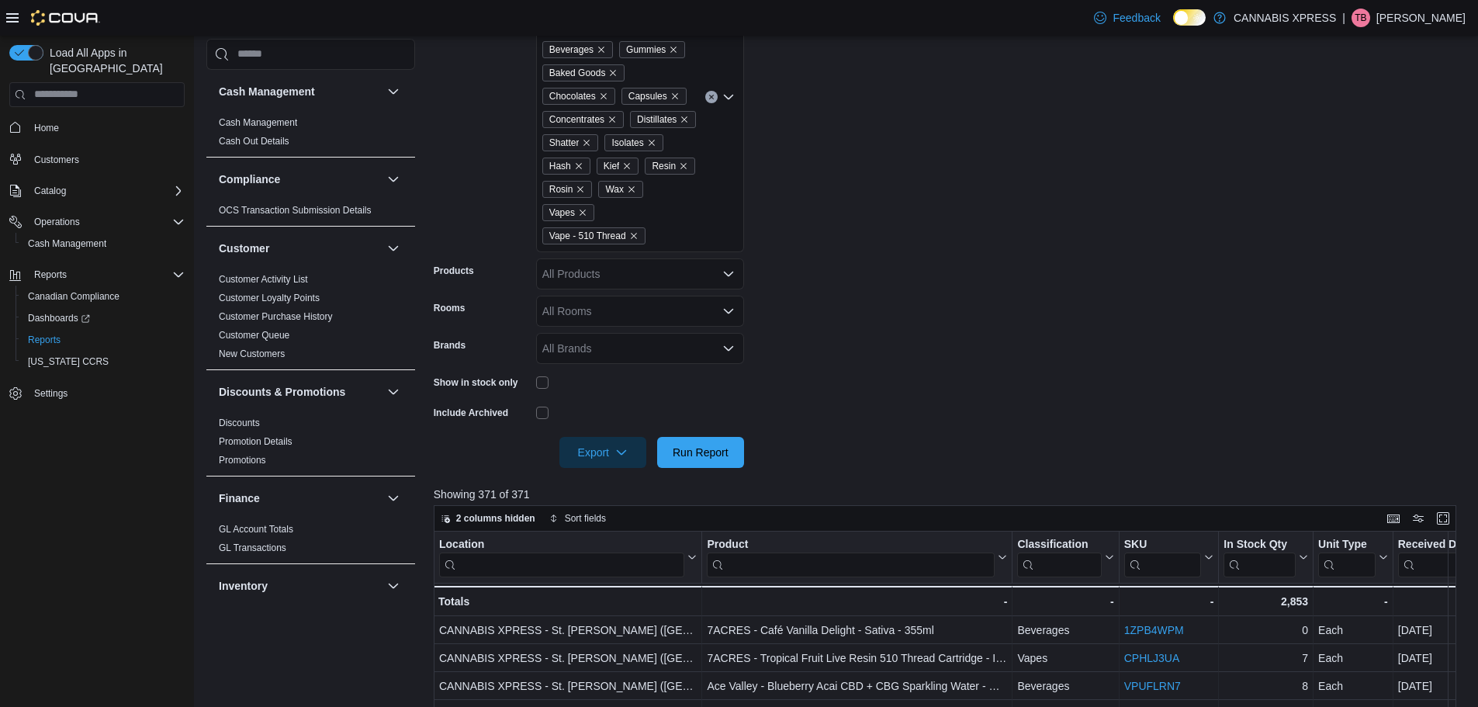
click at [817, 279] on form "Locations CANNABIS XPRESS - St. George (Main Street) Classifications Cannabis X…" at bounding box center [951, 177] width 1034 height 582
click at [695, 449] on span "Run Report" at bounding box center [701, 452] width 56 height 16
click at [605, 450] on span "Export" at bounding box center [603, 451] width 68 height 31
click at [620, 484] on span "Export to Excel" at bounding box center [605, 483] width 70 height 12
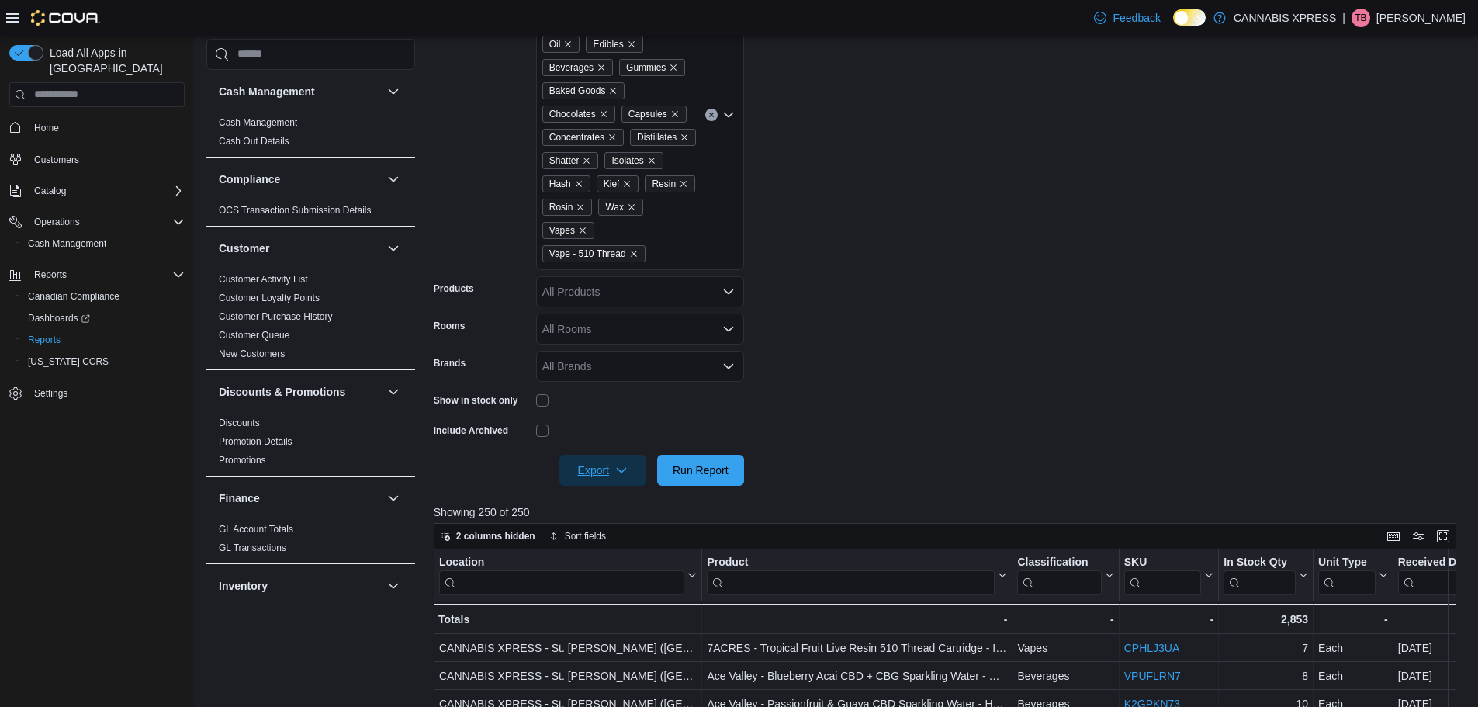
scroll to position [388, 0]
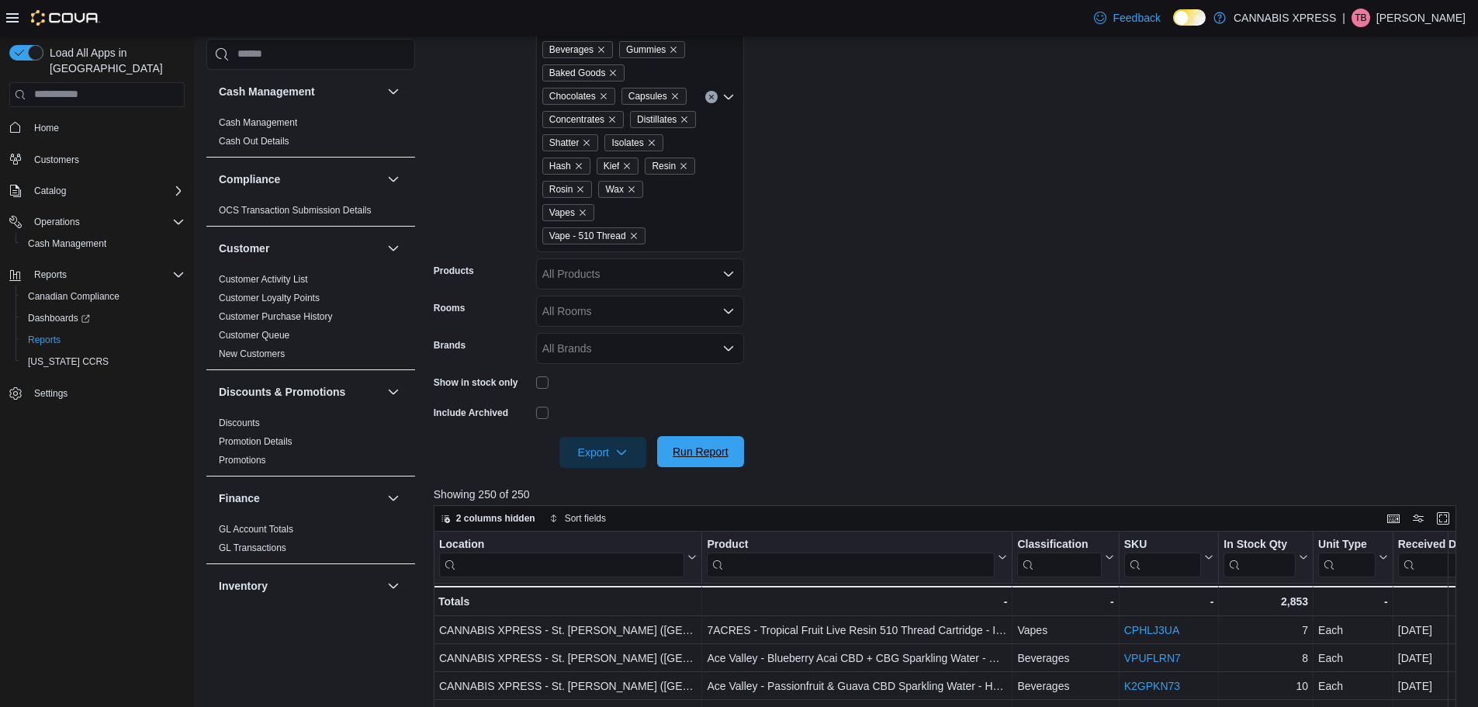
click at [708, 453] on span "Run Report" at bounding box center [701, 452] width 56 height 16
click at [695, 282] on div "All Products" at bounding box center [640, 273] width 208 height 31
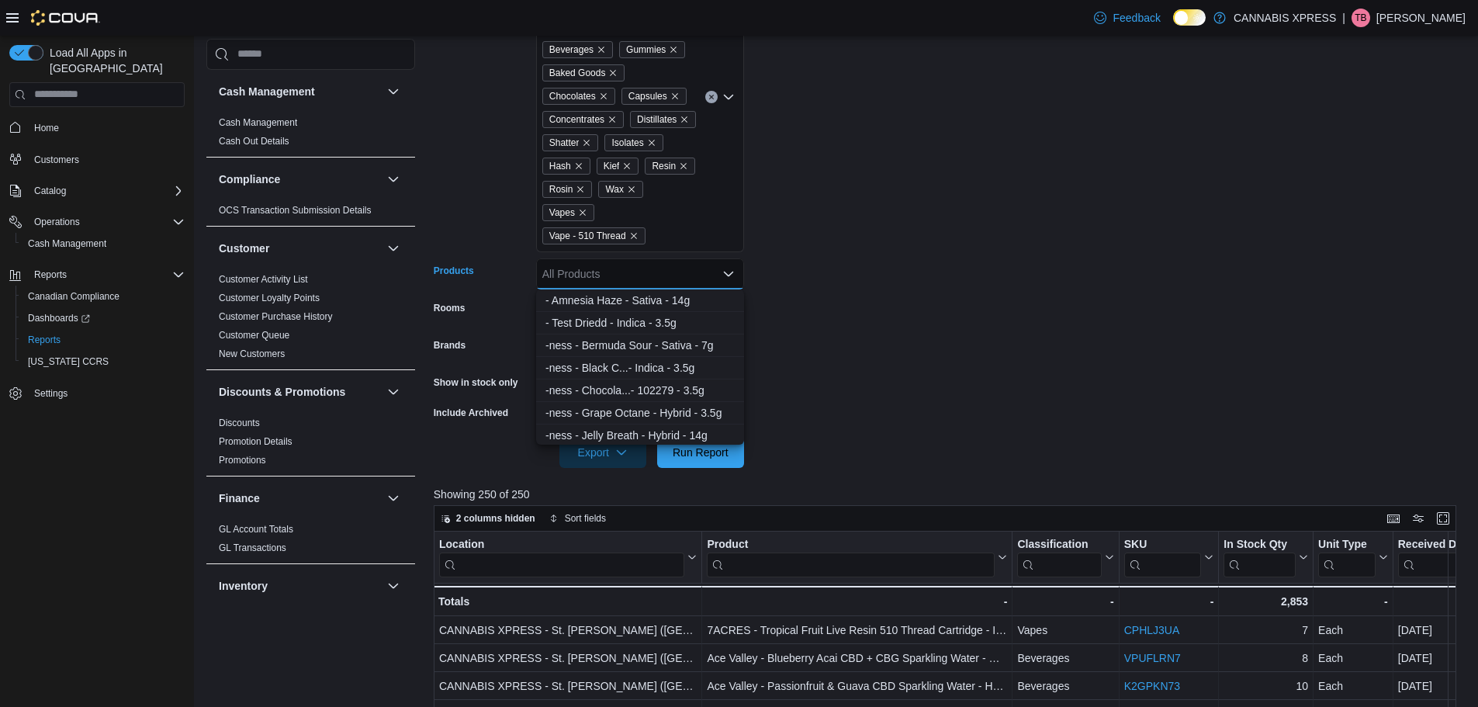
click at [707, 273] on div "All Products" at bounding box center [640, 273] width 208 height 31
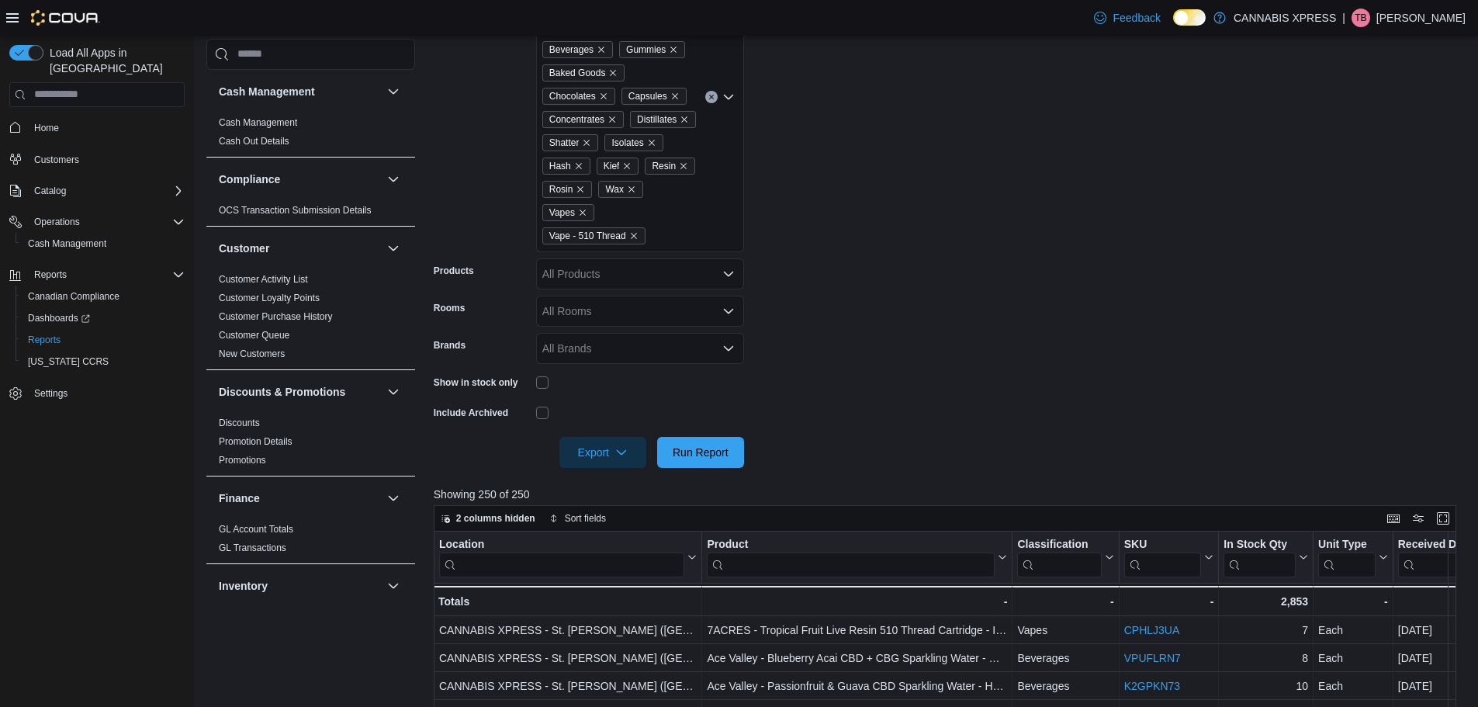
click at [1003, 341] on form "Locations CANNABIS XPRESS - St. George (Main Street) Classifications Cannabis X…" at bounding box center [951, 177] width 1034 height 582
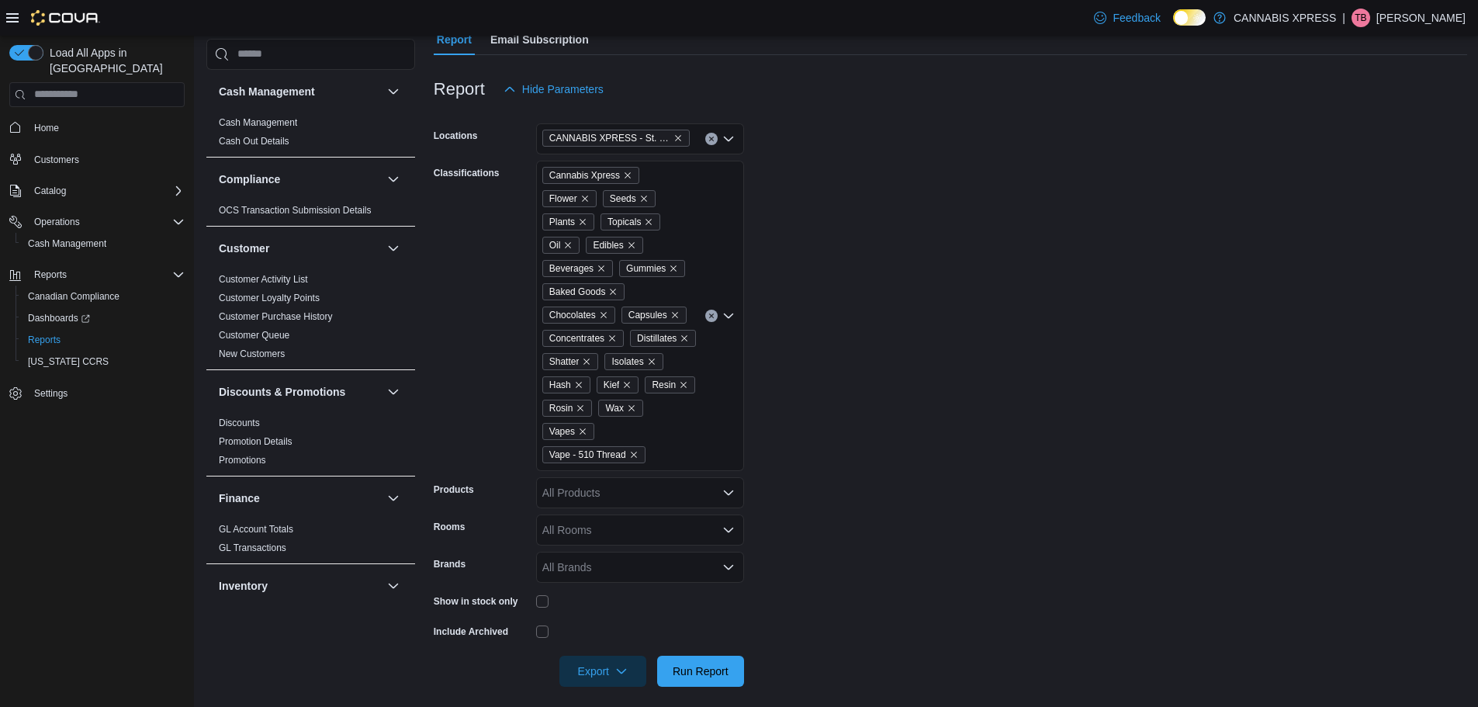
scroll to position [155, 0]
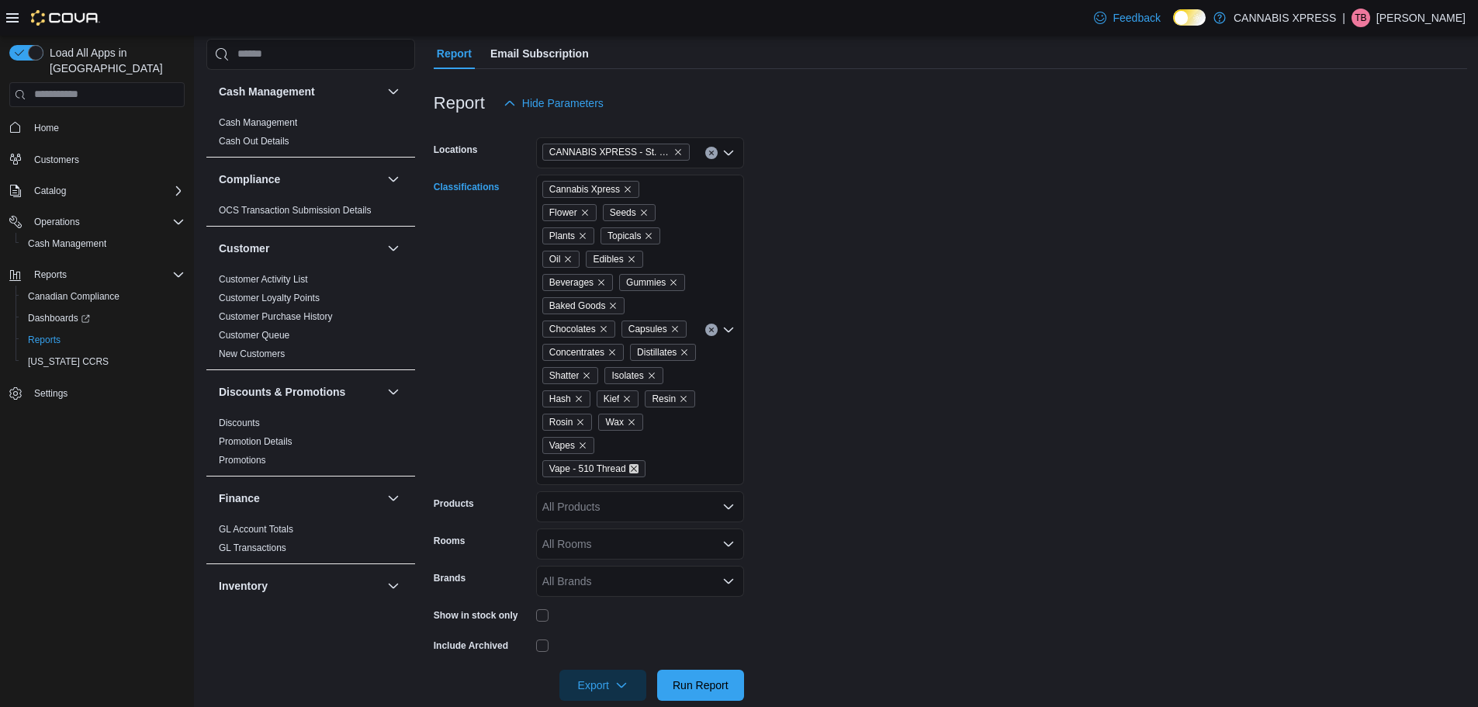
click at [632, 468] on icon "Remove Vape - 510 Thread from selection in this group" at bounding box center [633, 468] width 9 height 9
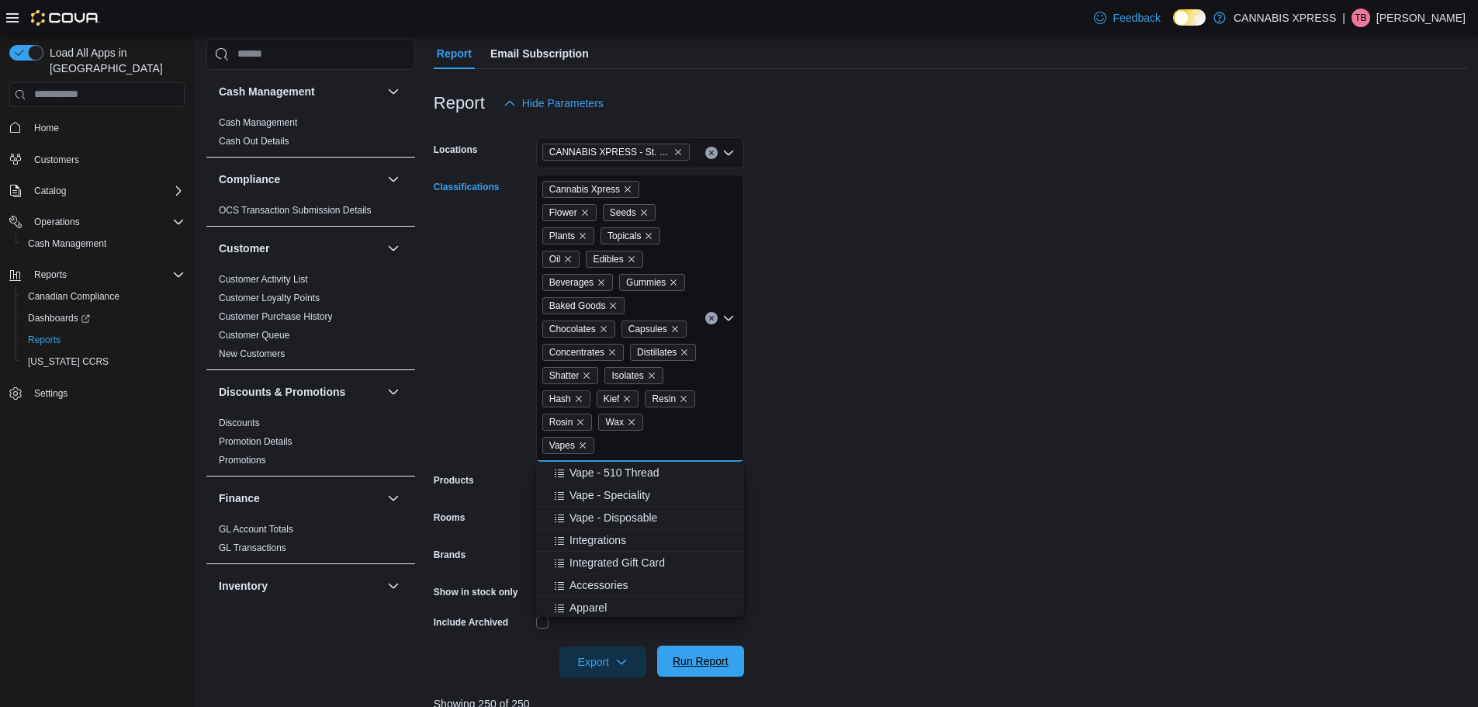
click at [723, 659] on span "Run Report" at bounding box center [701, 661] width 56 height 16
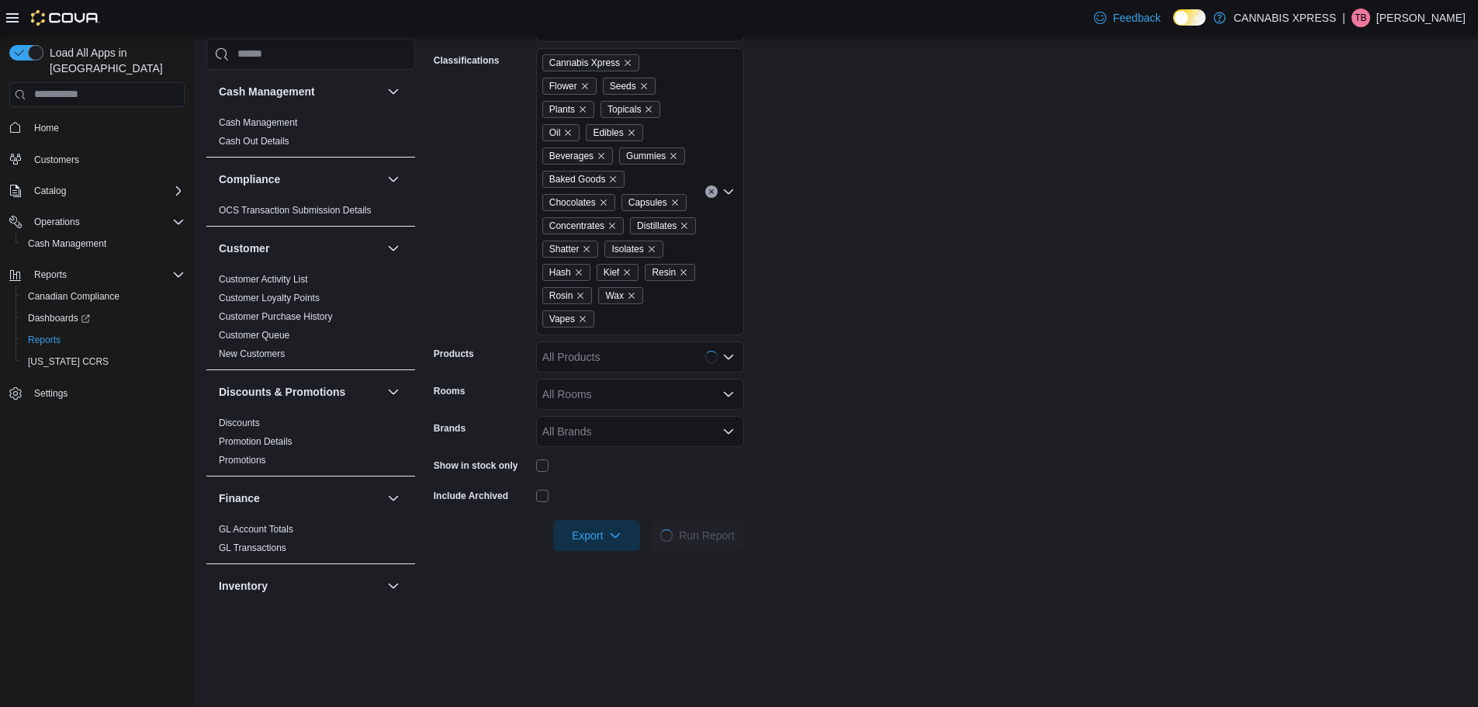
scroll to position [310, 0]
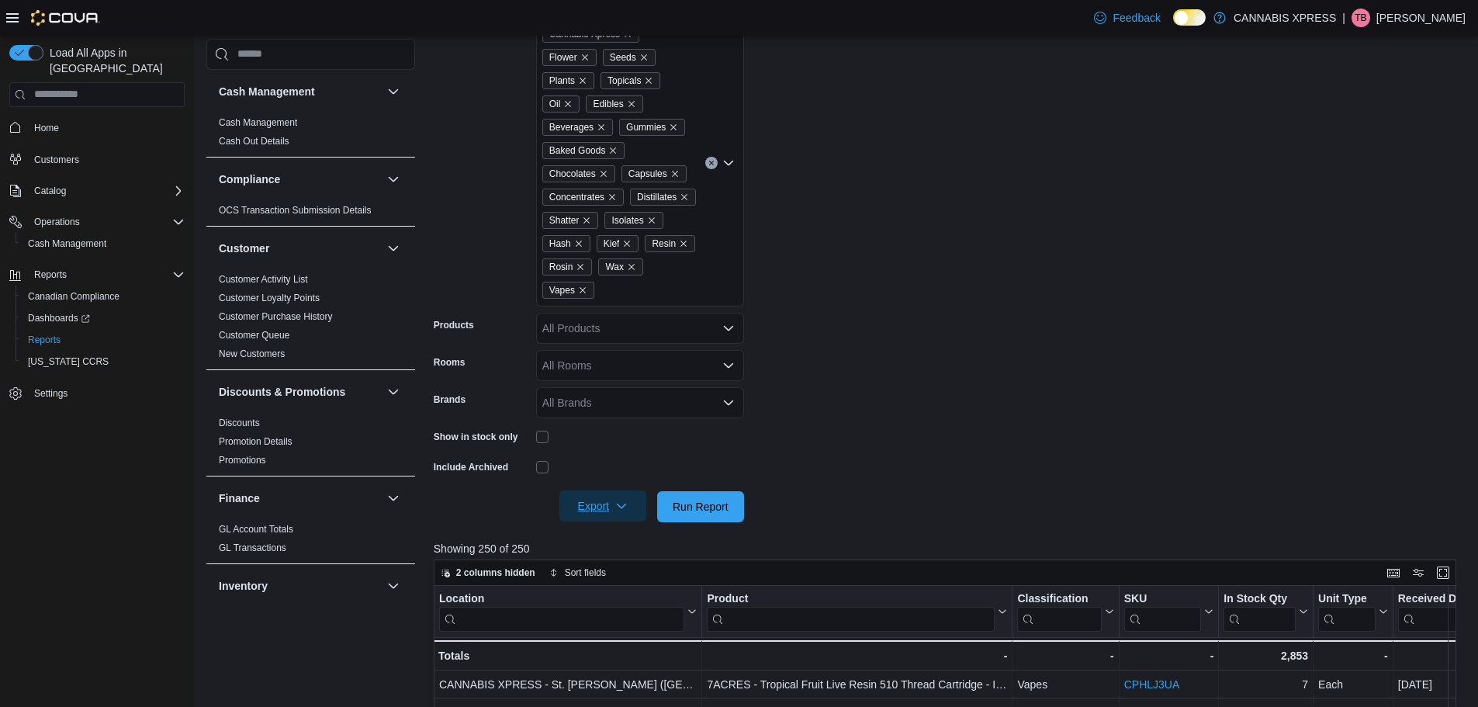
click at [598, 504] on span "Export" at bounding box center [603, 505] width 68 height 31
click at [607, 539] on span "Export to Excel" at bounding box center [605, 538] width 70 height 12
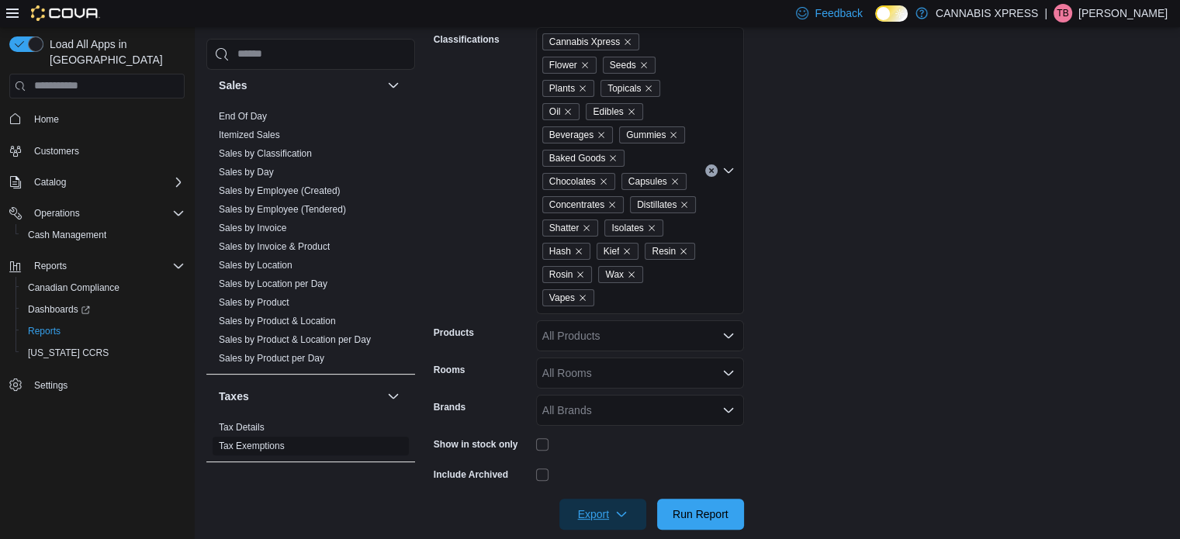
scroll to position [1071, 0]
click at [276, 165] on span "Sales by Day" at bounding box center [311, 170] width 196 height 19
click at [238, 170] on link "Sales by Day" at bounding box center [246, 170] width 55 height 11
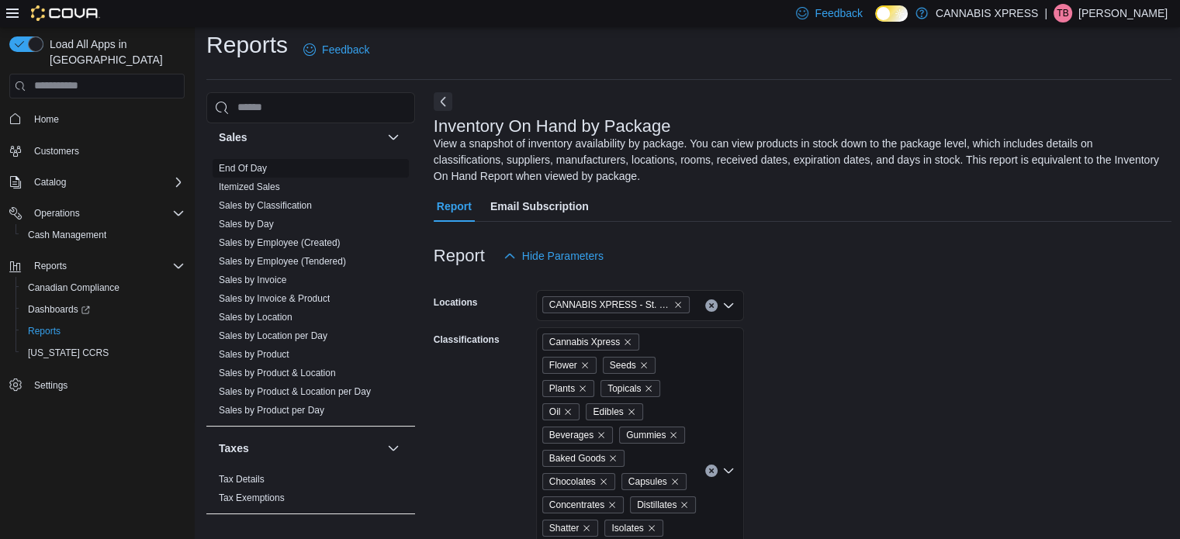
click at [238, 170] on link "End Of Day" at bounding box center [243, 168] width 48 height 11
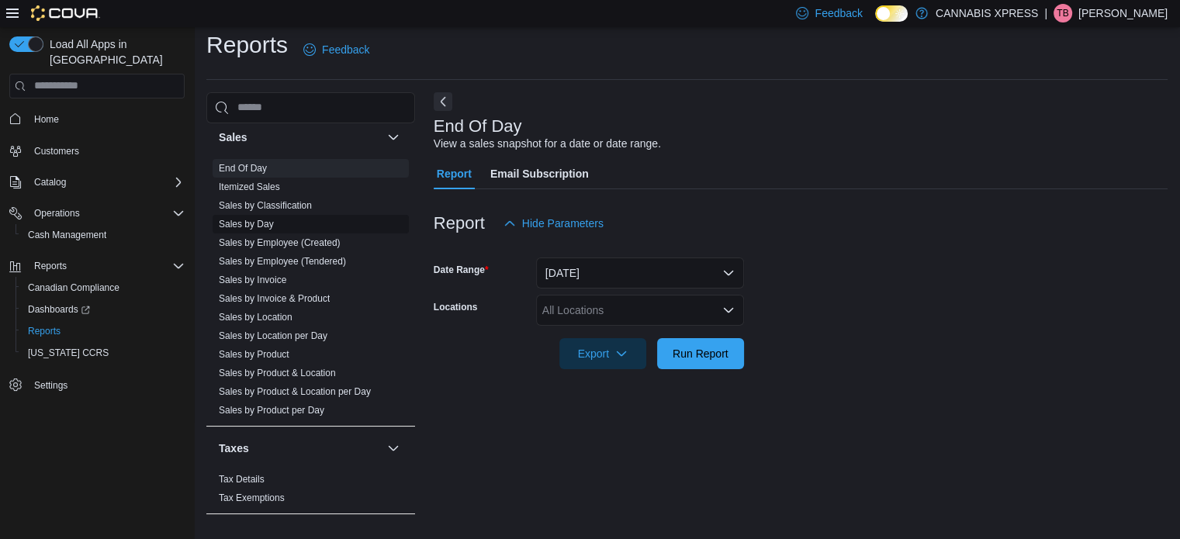
click at [255, 221] on link "Sales by Day" at bounding box center [246, 224] width 55 height 11
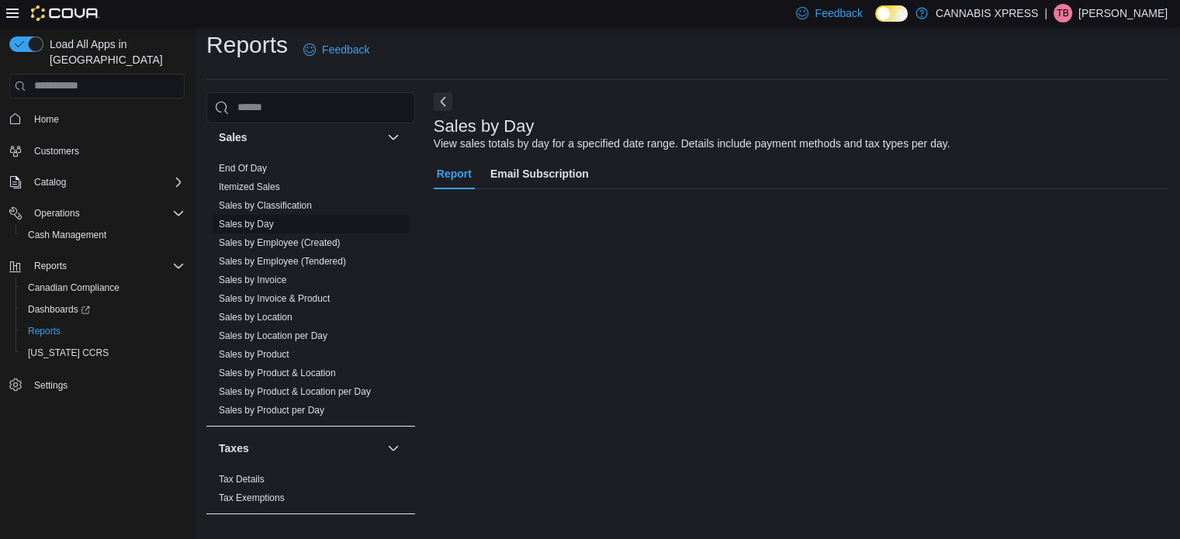
scroll to position [19, 0]
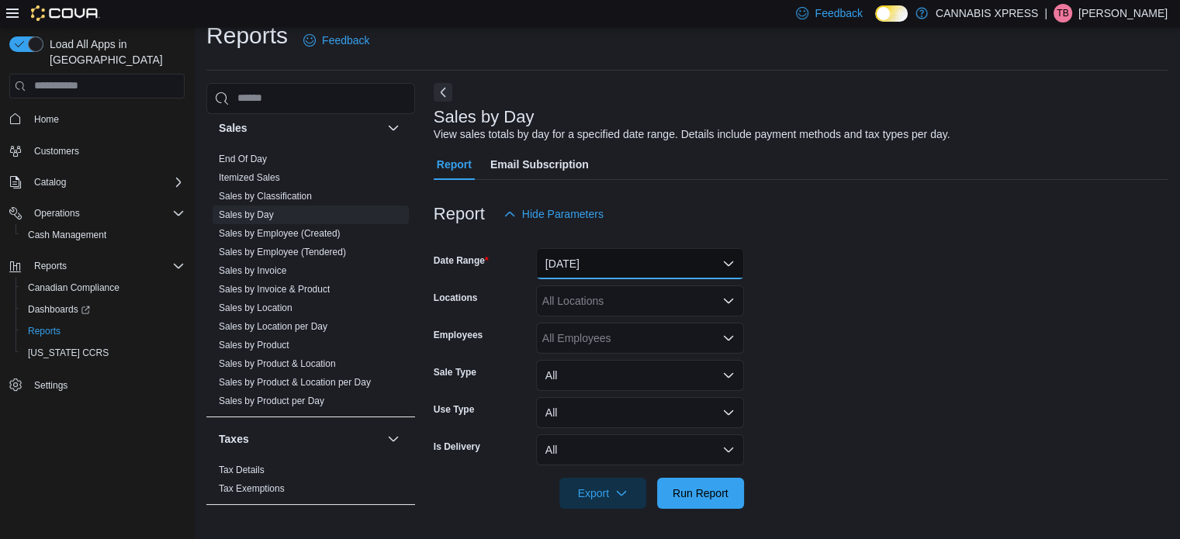
click at [679, 258] on button "[DATE]" at bounding box center [640, 263] width 208 height 31
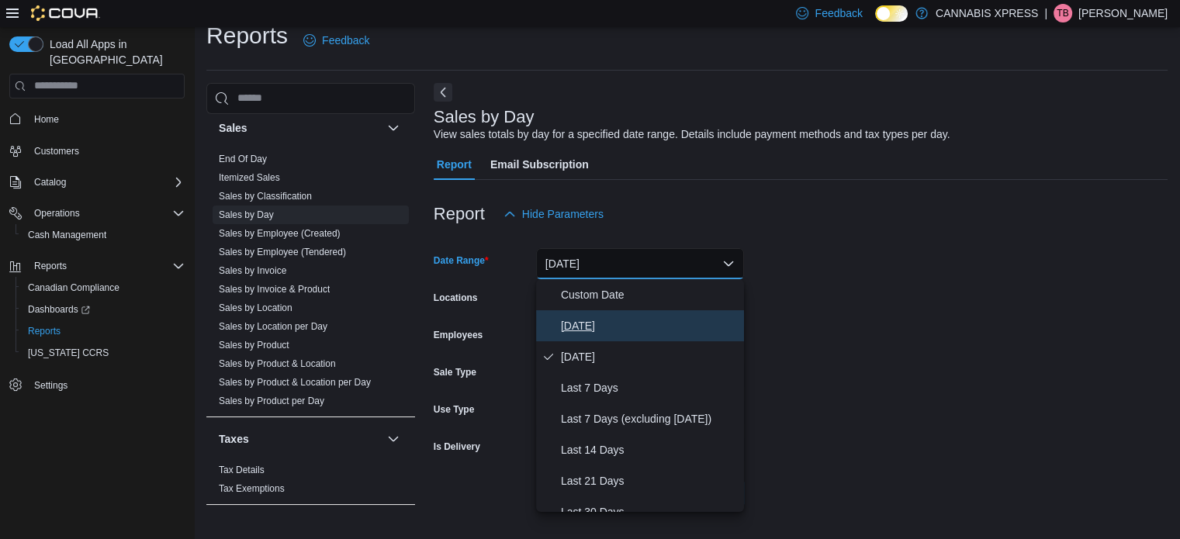
click at [657, 319] on span "[DATE]" at bounding box center [649, 326] width 177 height 19
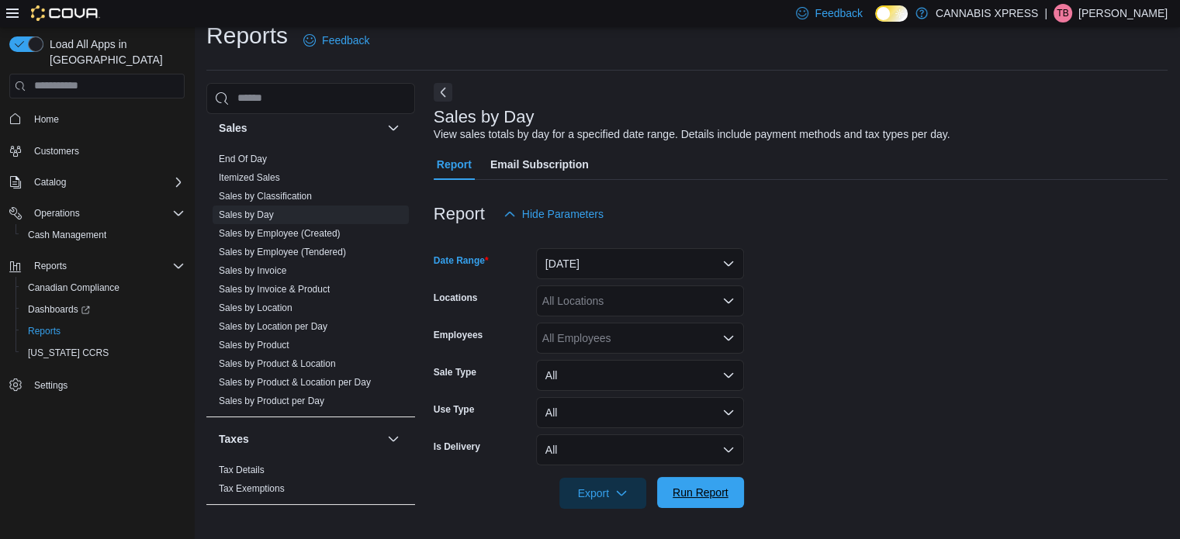
click at [706, 499] on span "Run Report" at bounding box center [701, 493] width 56 height 16
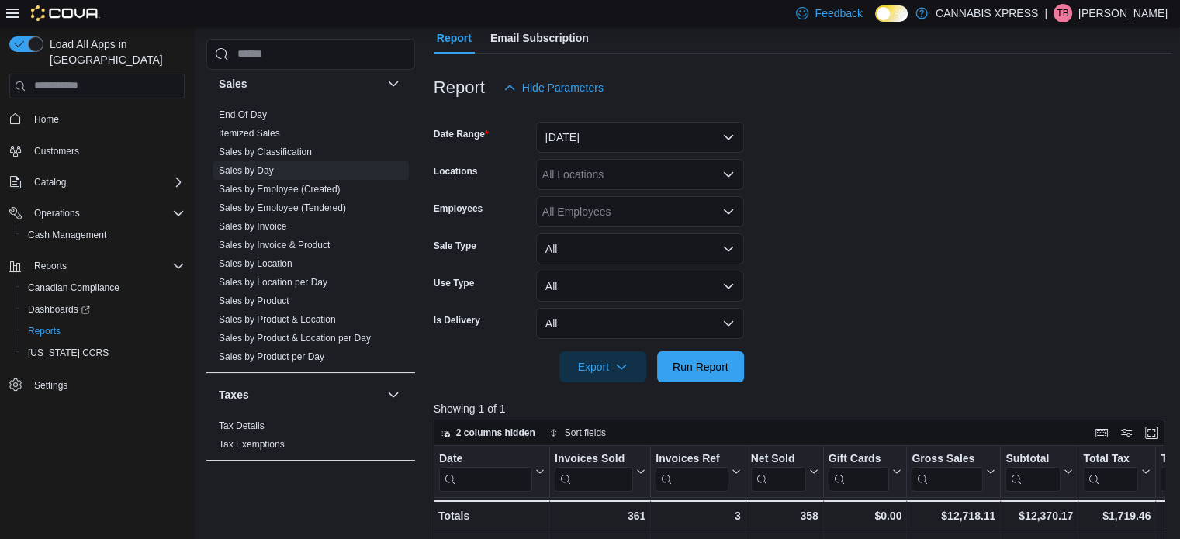
scroll to position [142, 0]
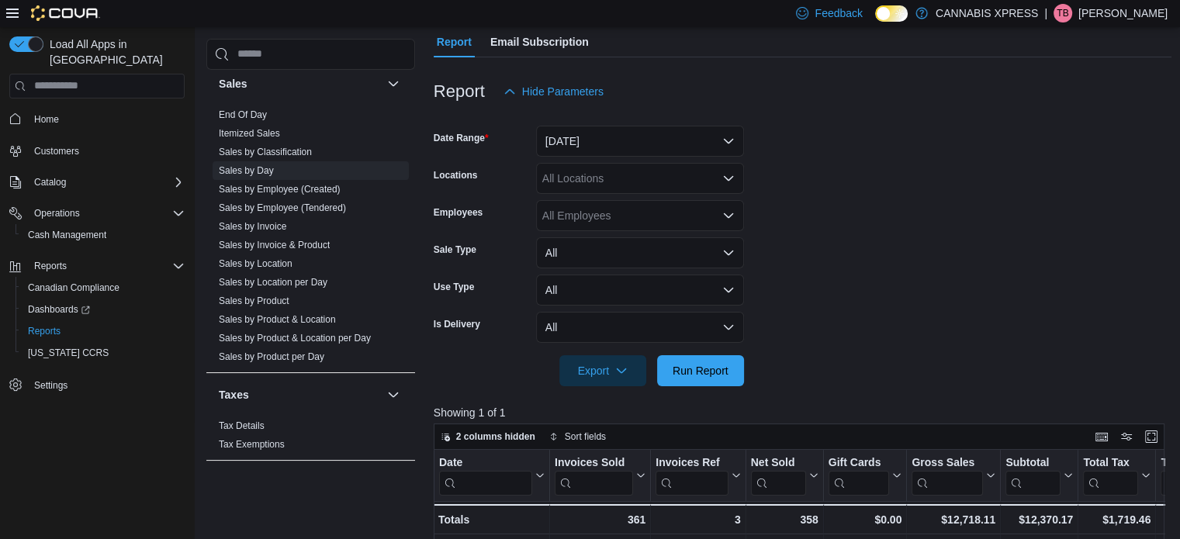
click at [729, 178] on icon "Open list of options" at bounding box center [728, 177] width 9 height 5
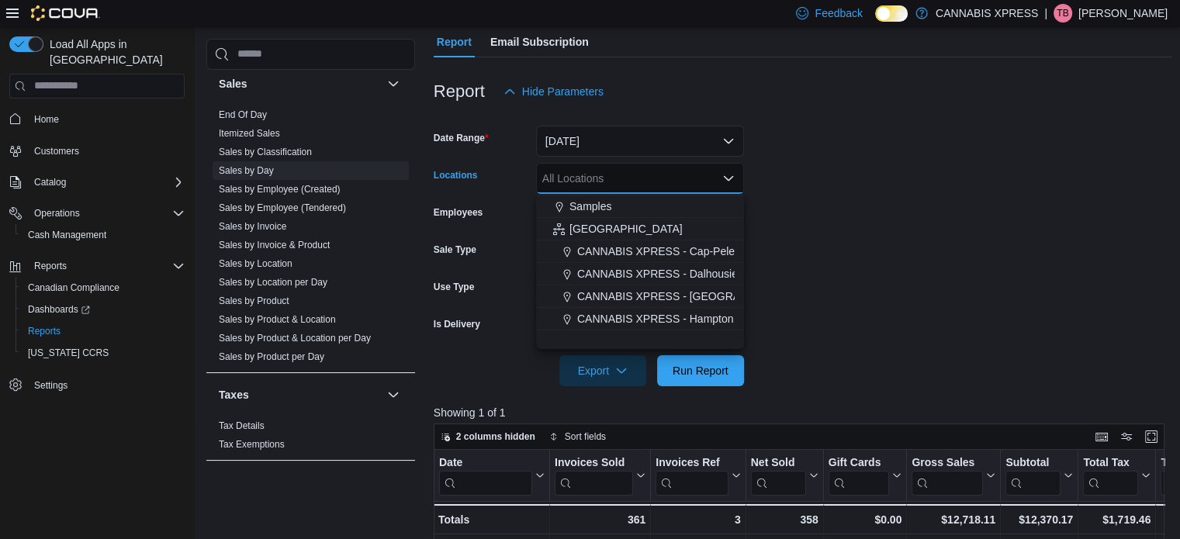
scroll to position [385, 0]
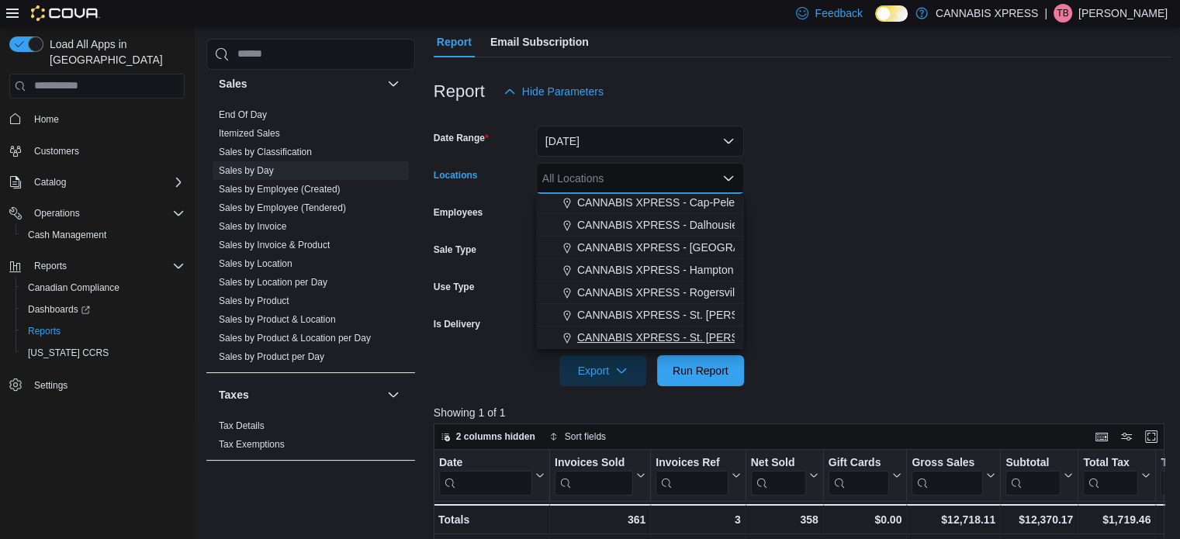
click at [716, 334] on span "CANNABIS XPRESS - St. [PERSON_NAME] ([GEOGRAPHIC_DATA])" at bounding box center [747, 338] width 341 height 16
click at [944, 258] on form "Date Range Today Locations CANNABIS XPRESS - St. George (Main Street) Combo box…" at bounding box center [803, 246] width 739 height 279
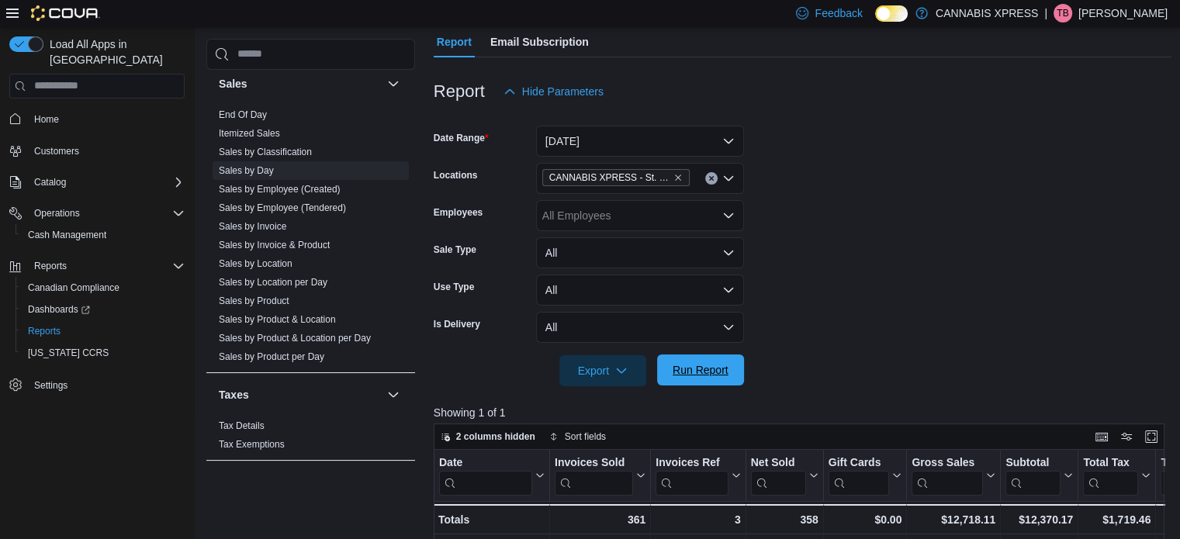
click at [714, 363] on span "Run Report" at bounding box center [701, 370] width 56 height 16
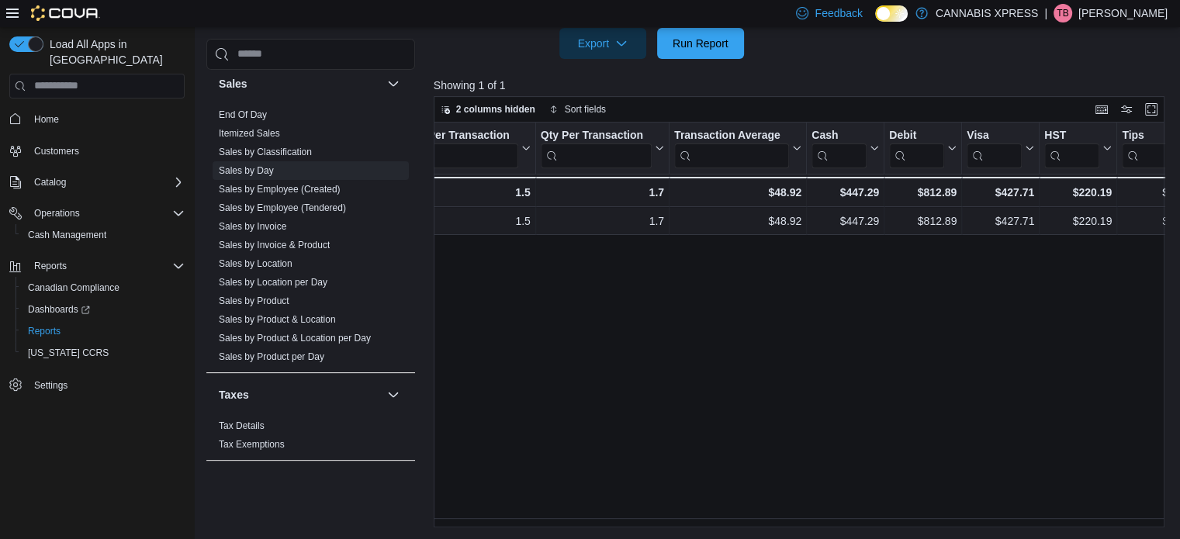
scroll to position [0, 1274]
